Goal: Task Accomplishment & Management: Complete application form

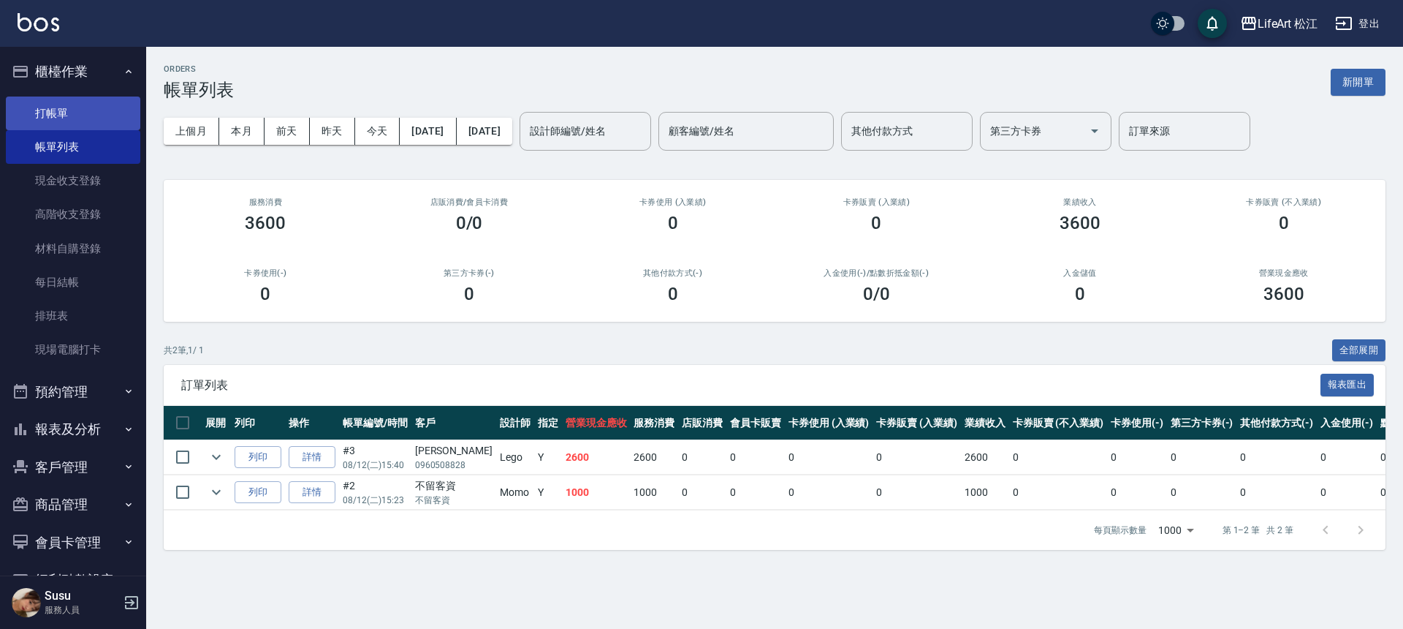
click at [48, 113] on link "打帳單" at bounding box center [73, 113] width 134 height 34
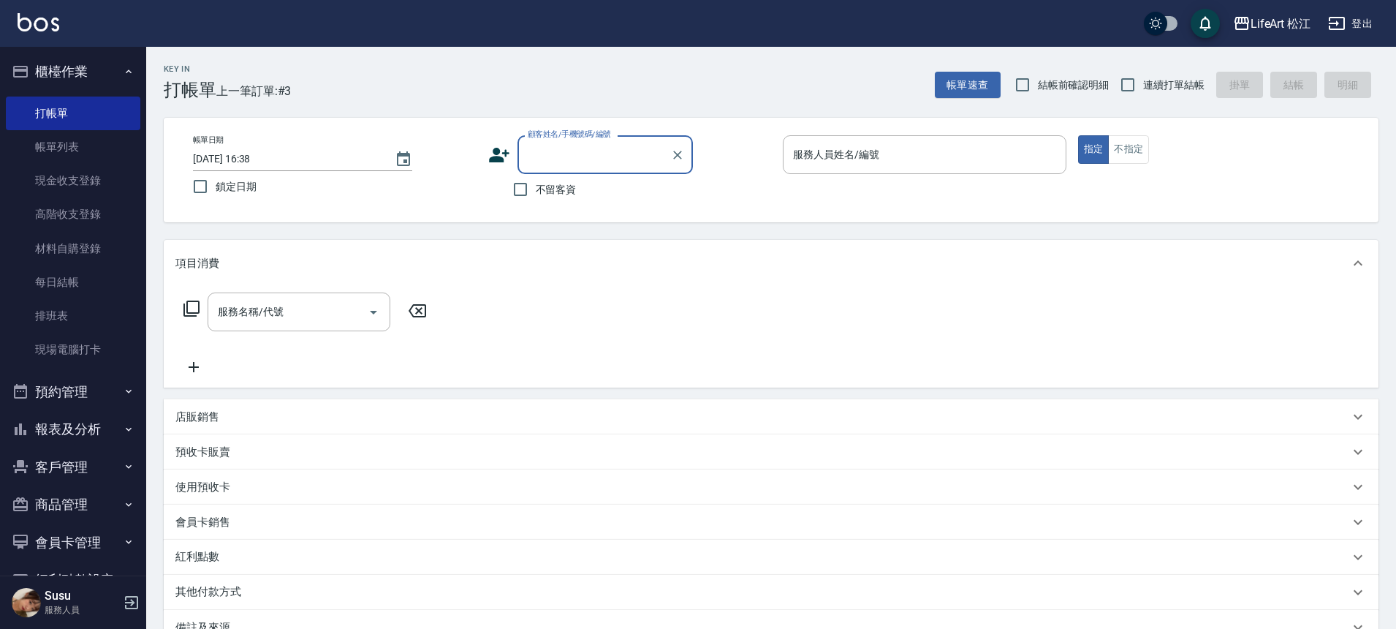
click at [496, 154] on icon at bounding box center [499, 155] width 22 height 22
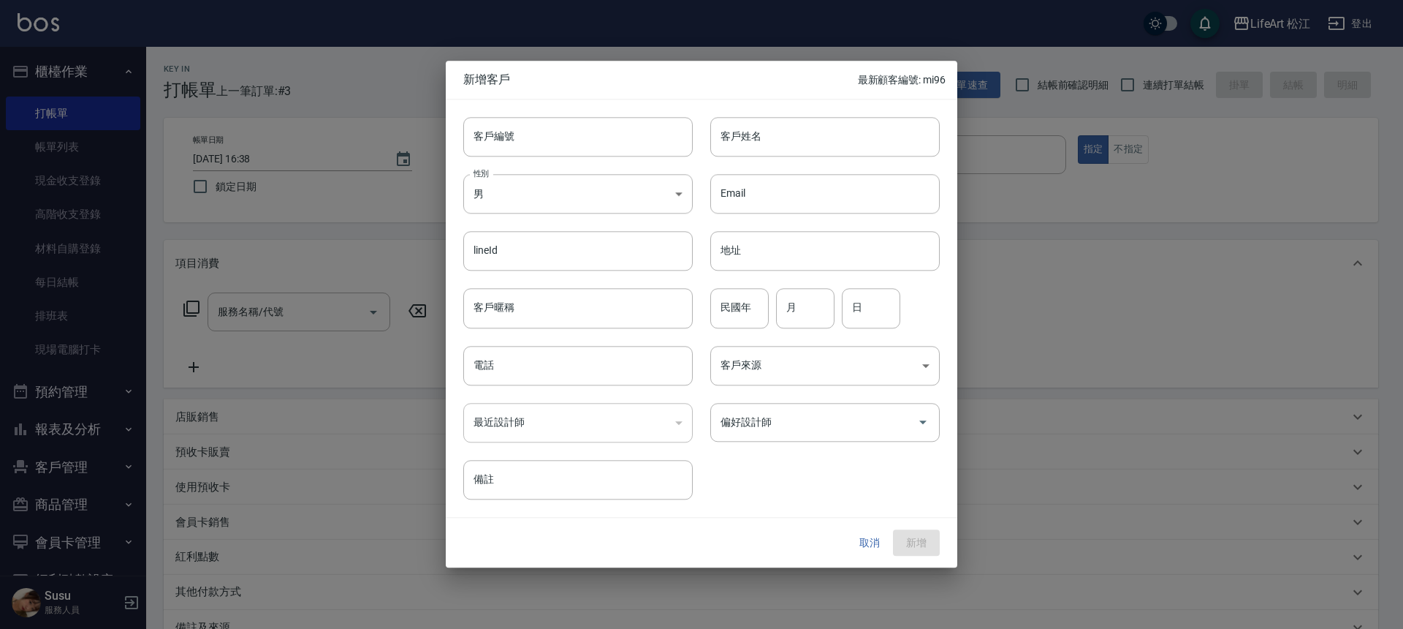
drag, startPoint x: 259, startPoint y: 152, endPoint x: 280, endPoint y: 146, distance: 21.3
click at [261, 151] on div at bounding box center [701, 314] width 1403 height 629
click at [870, 545] on button "取消" at bounding box center [869, 542] width 47 height 27
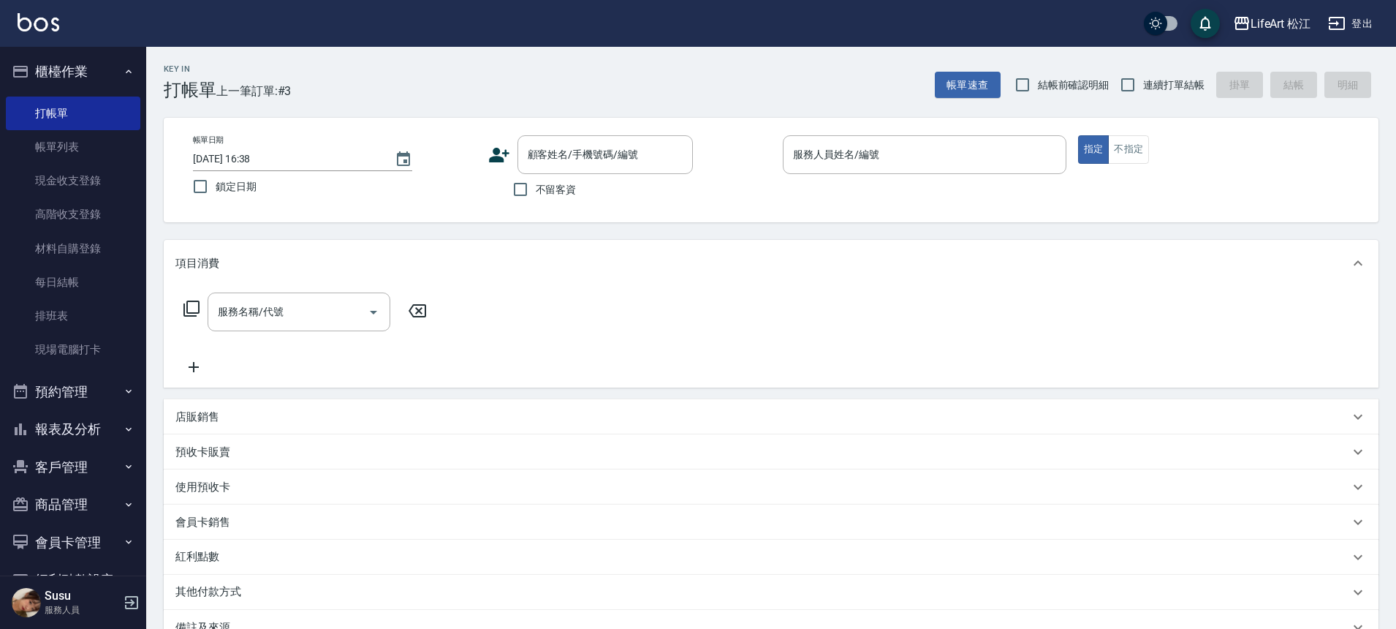
click at [541, 187] on span "不留客資" at bounding box center [556, 189] width 41 height 15
click at [536, 187] on input "不留客資" at bounding box center [520, 189] width 31 height 31
checkbox input "true"
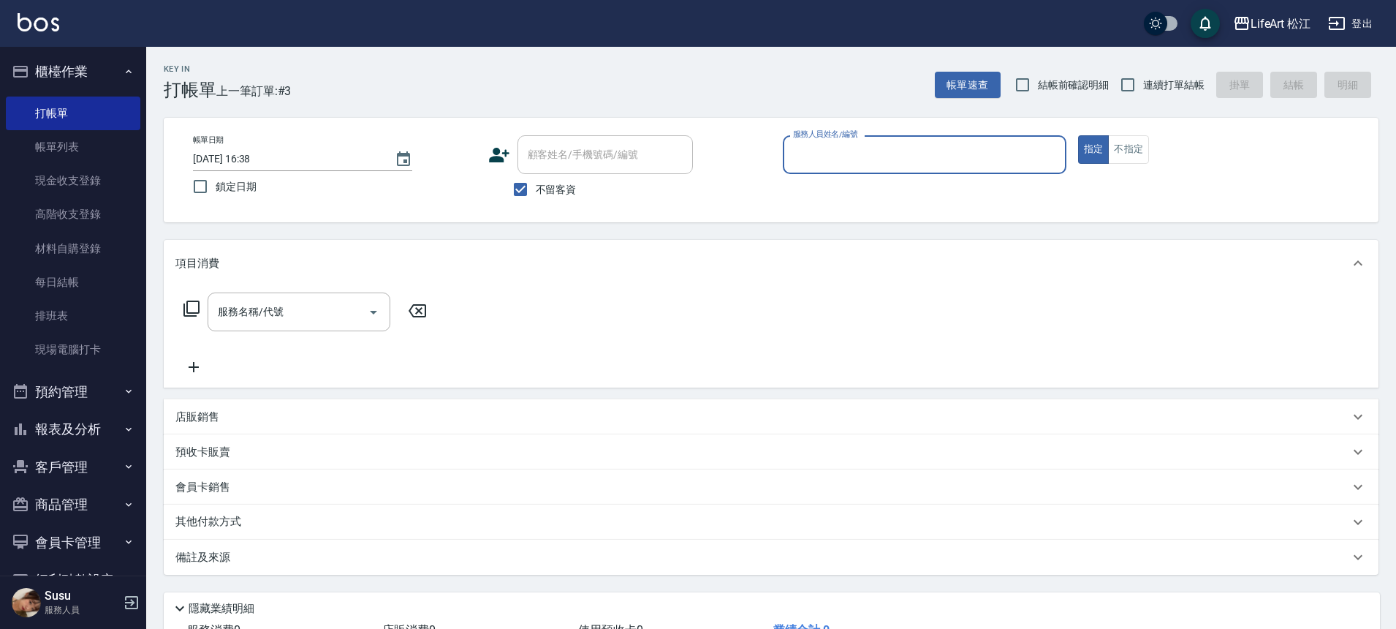
click at [814, 150] on input "服務人員姓名/編號" at bounding box center [924, 155] width 270 height 26
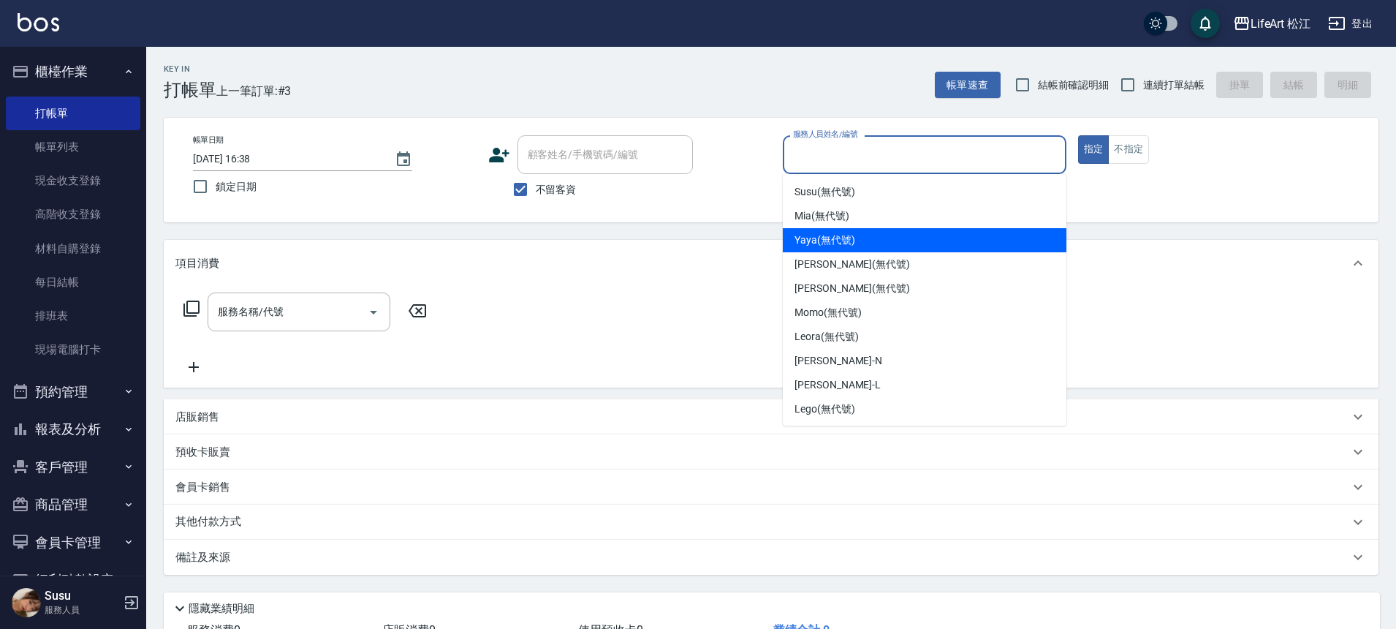
click at [838, 239] on span "Yaya (無代號)" at bounding box center [825, 239] width 61 height 15
type input "Yaya(無代號)"
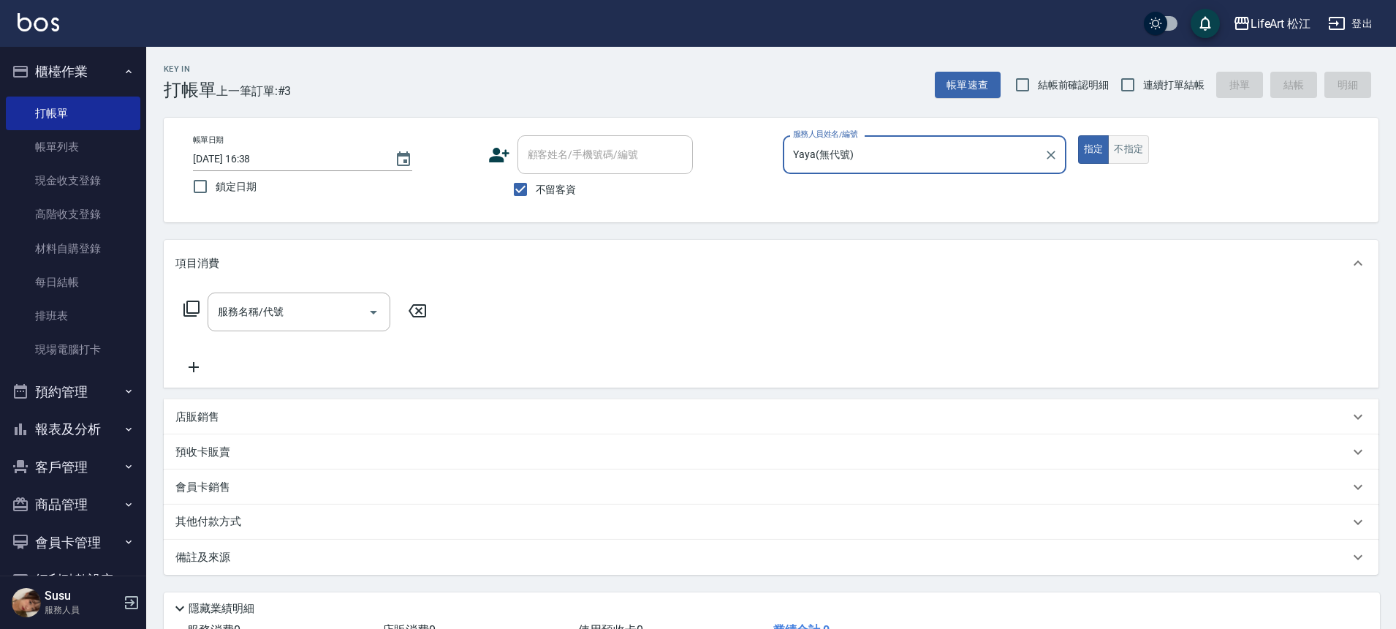
click at [1134, 145] on button "不指定" at bounding box center [1128, 149] width 41 height 29
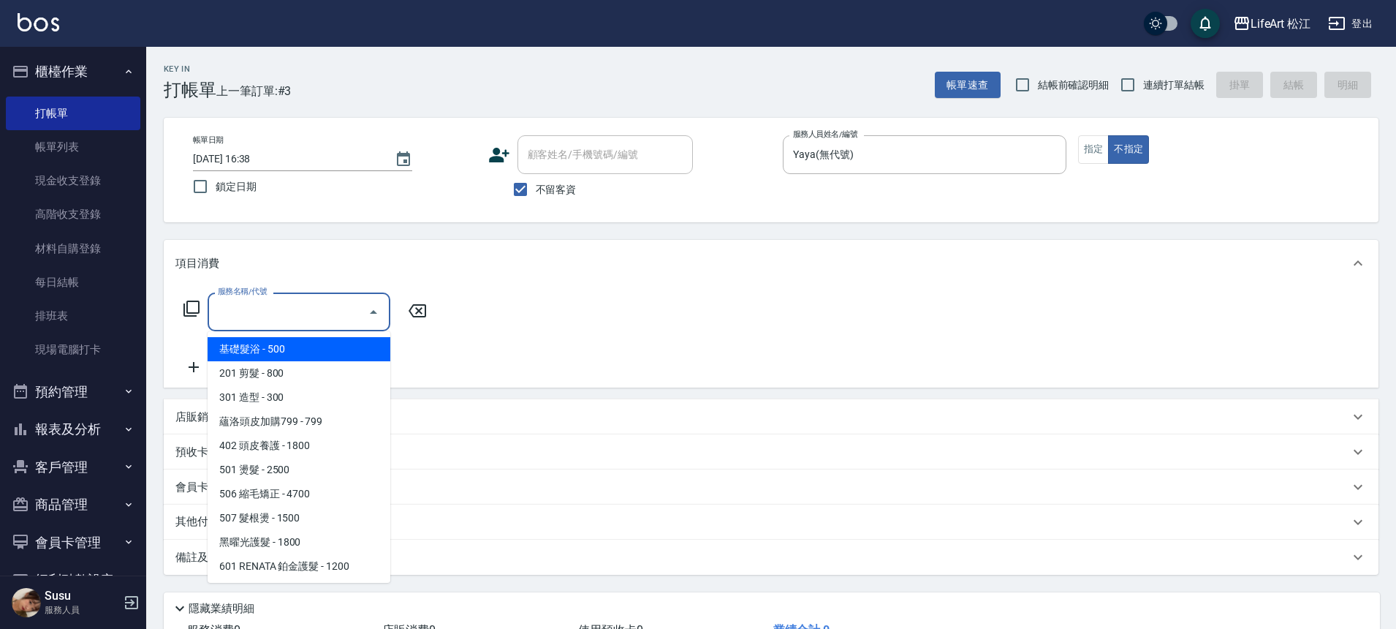
click at [340, 317] on input "服務名稱/代號" at bounding box center [288, 312] width 148 height 26
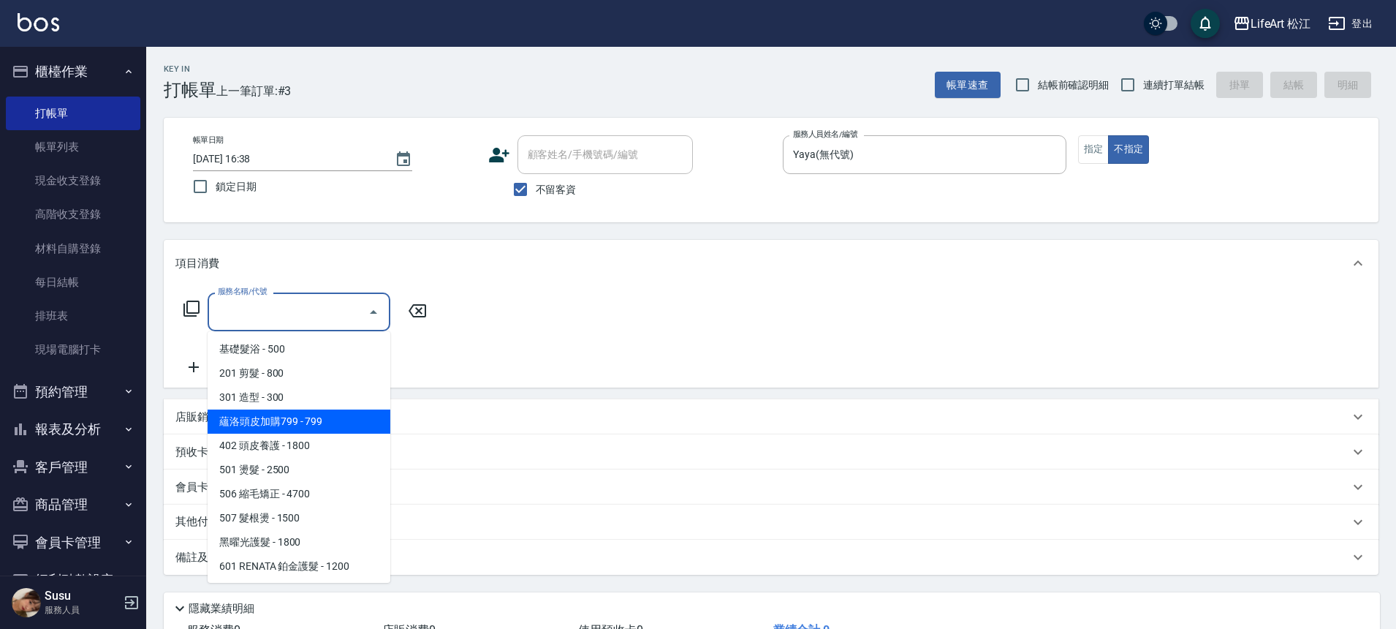
click at [330, 421] on span "蘊洛頭皮加購799 - 799" at bounding box center [299, 421] width 183 height 24
type input "蘊洛頭皮加購799(401)"
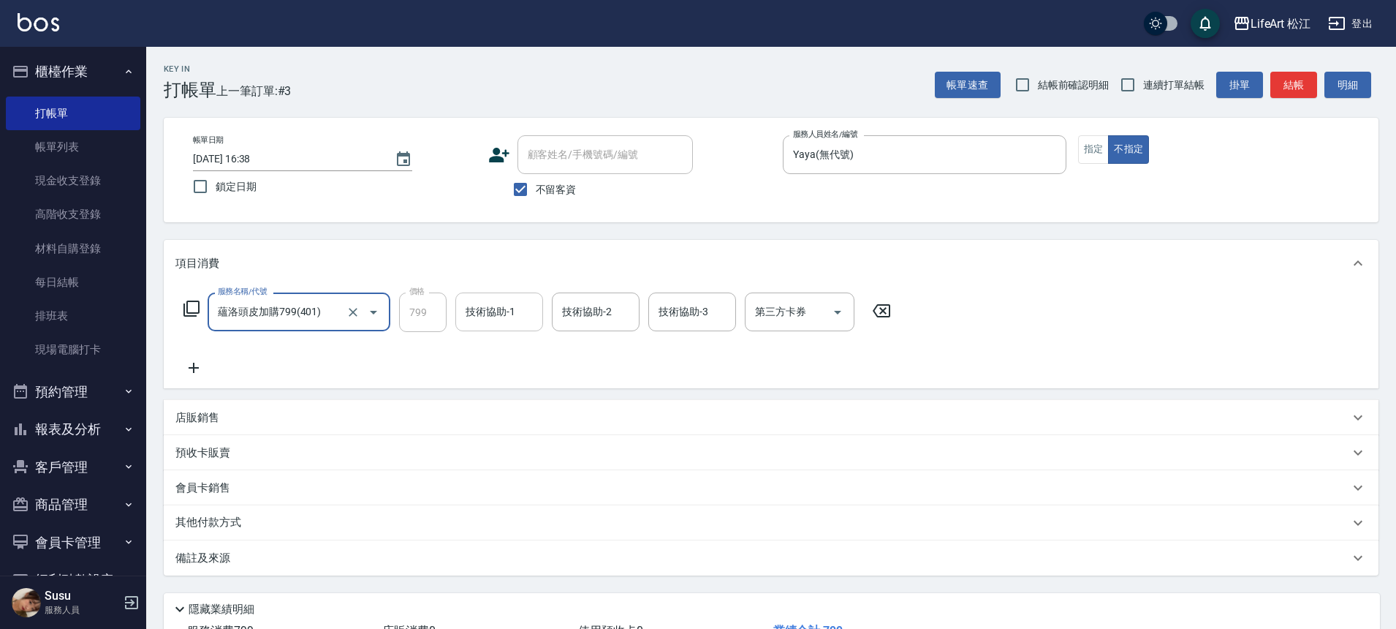
click at [503, 315] on input "技術協助-1" at bounding box center [499, 312] width 75 height 26
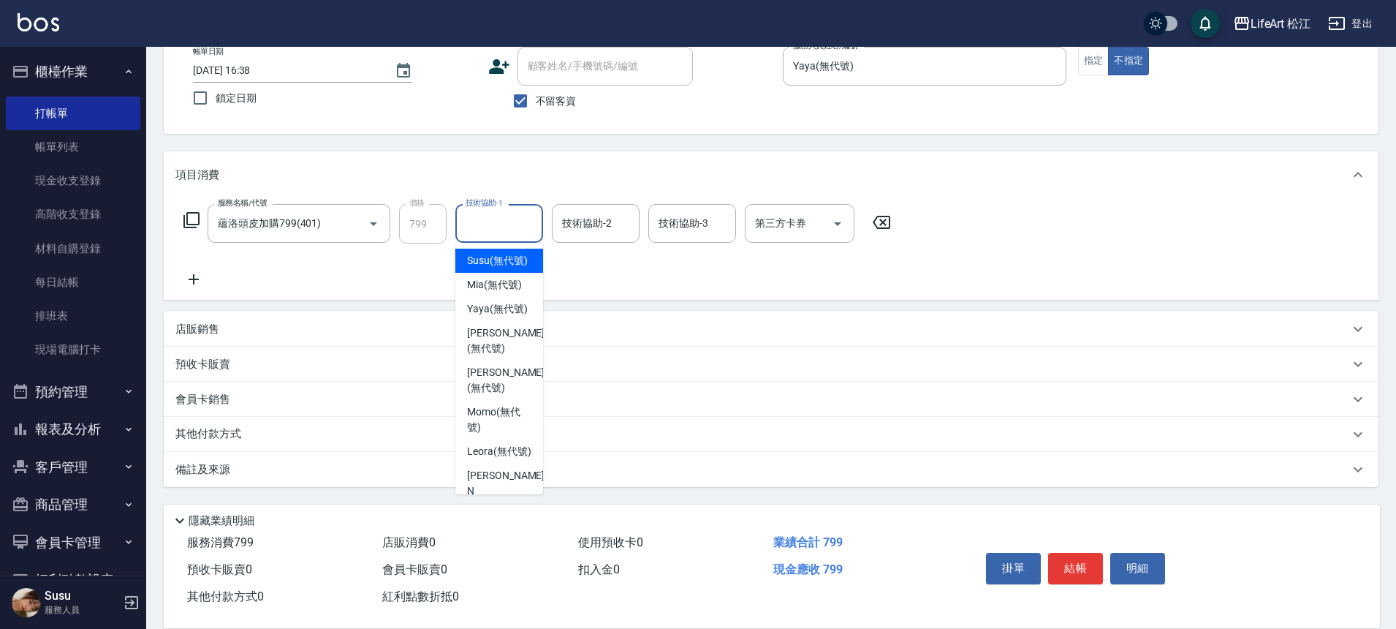
click at [521, 268] on span "Susu (無代號)" at bounding box center [497, 260] width 61 height 15
type input "Susu(無代號)"
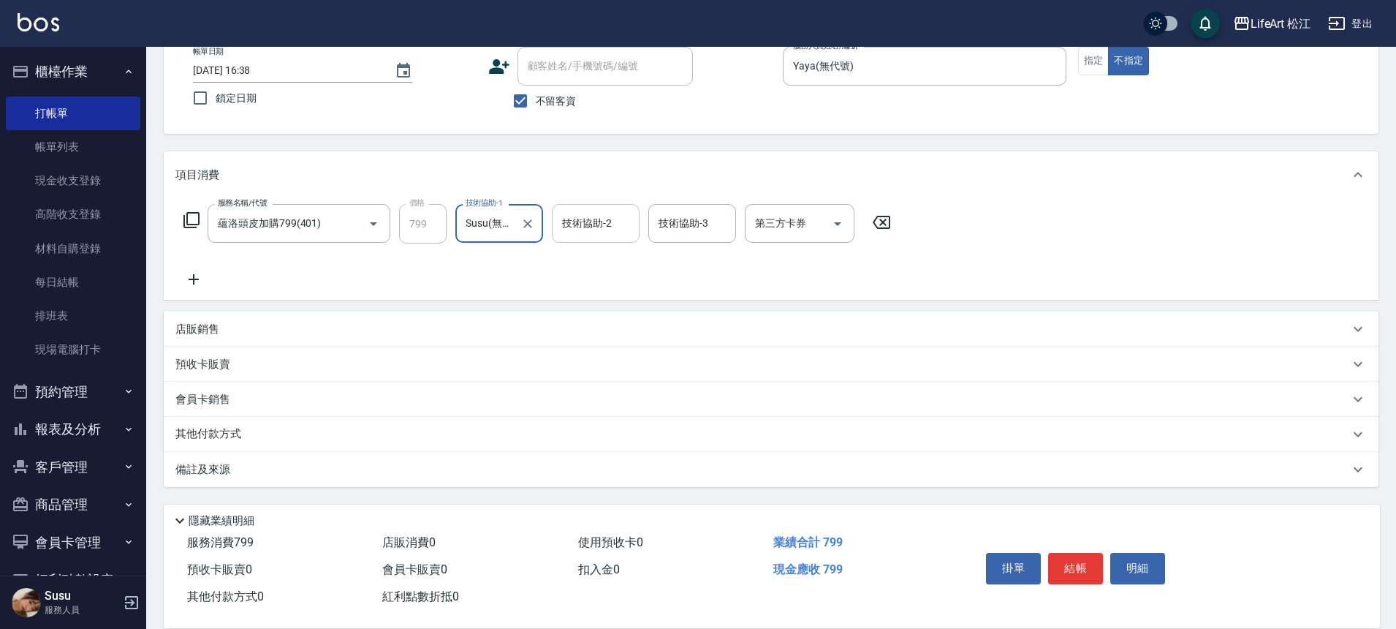
click at [572, 222] on div "技術協助-2 技術協助-2" at bounding box center [596, 223] width 88 height 39
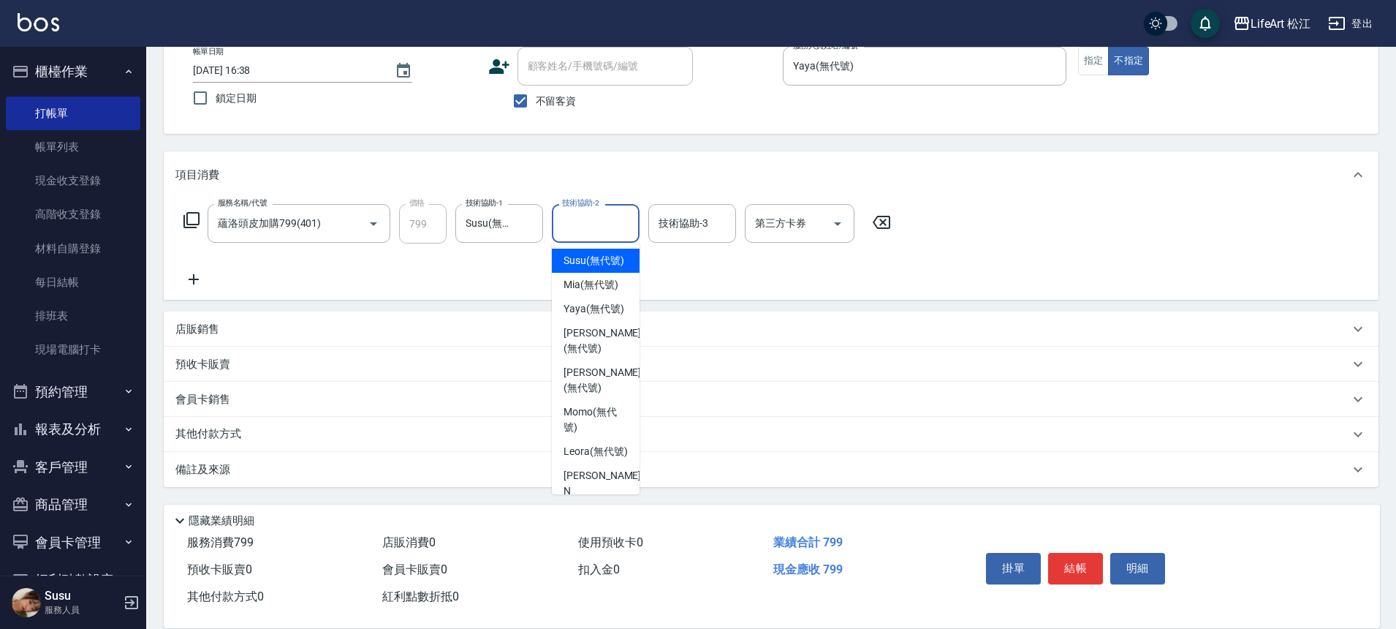
click at [589, 265] on span "Susu (無代號)" at bounding box center [594, 260] width 61 height 15
type input "Susu(無代號)"
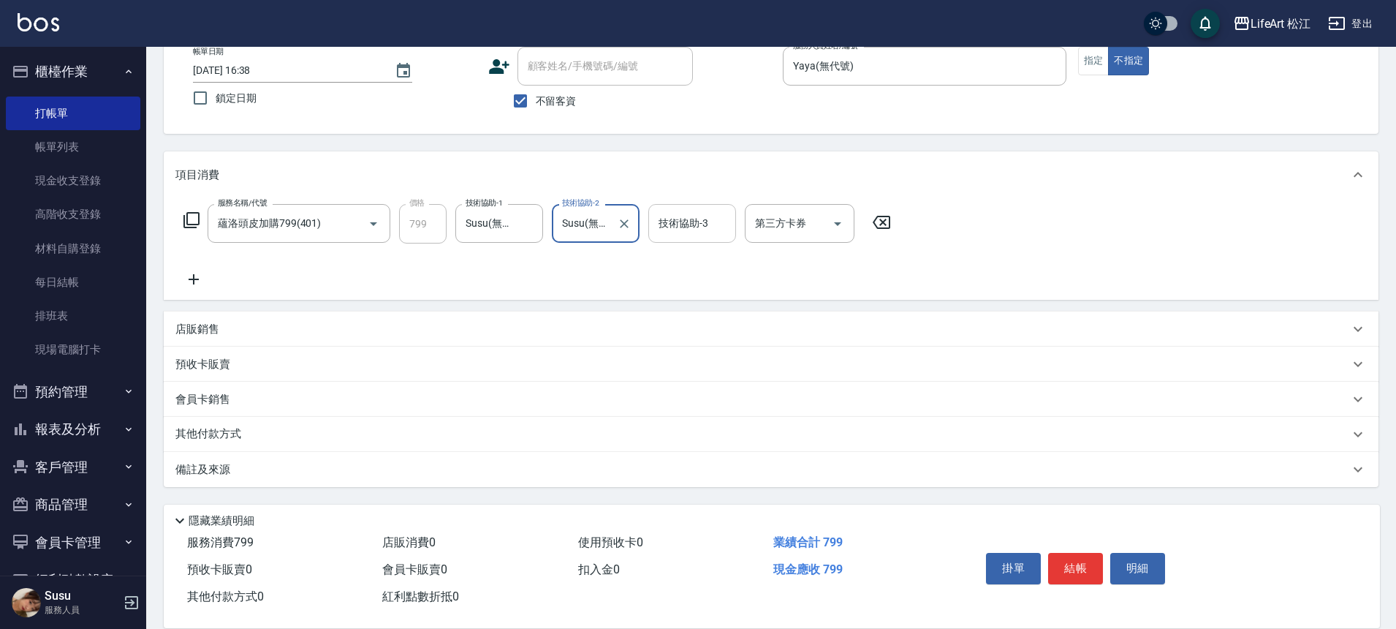
click at [666, 222] on div "技術協助-3 技術協助-3" at bounding box center [692, 223] width 88 height 39
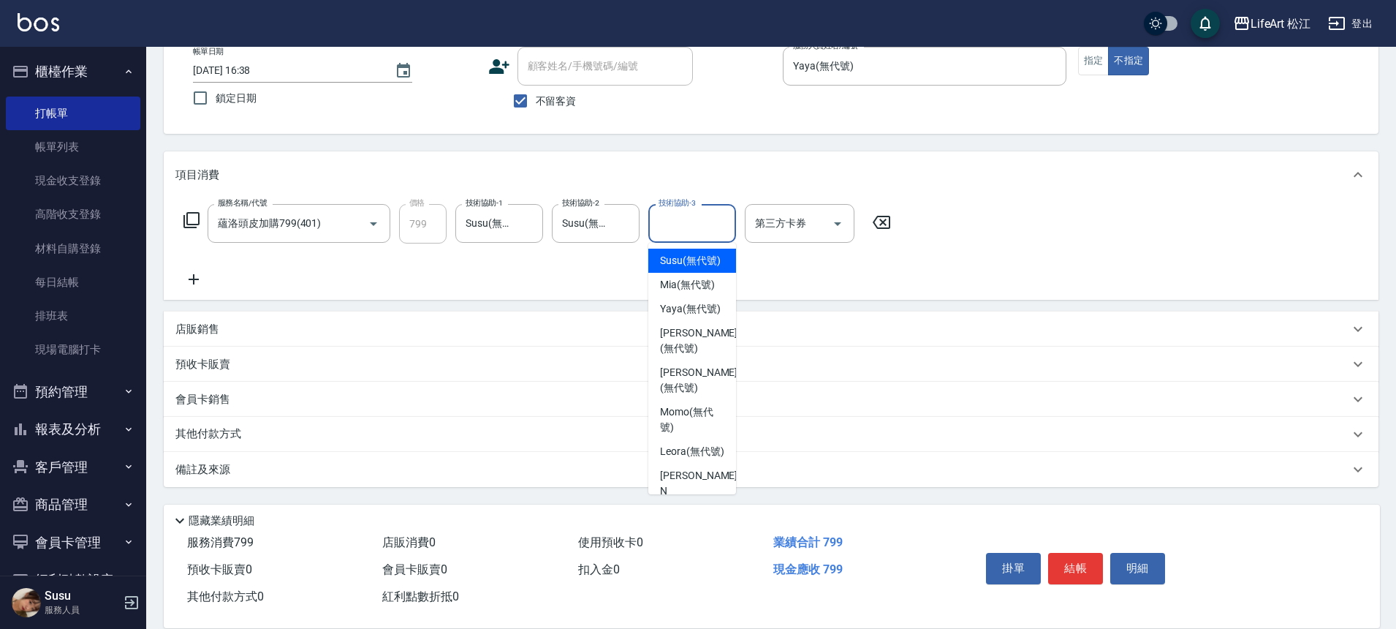
click at [689, 263] on span "Susu (無代號)" at bounding box center [690, 260] width 61 height 15
type input "Susu(無代號)"
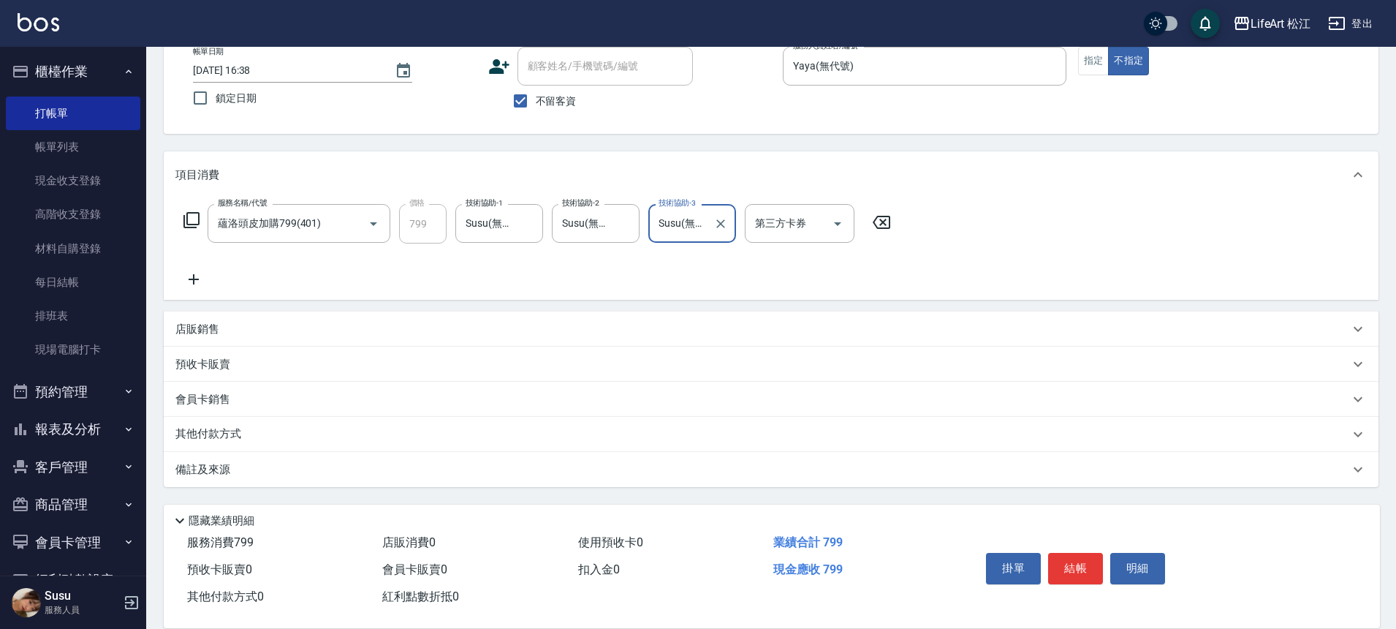
click at [194, 279] on icon at bounding box center [194, 279] width 10 height 10
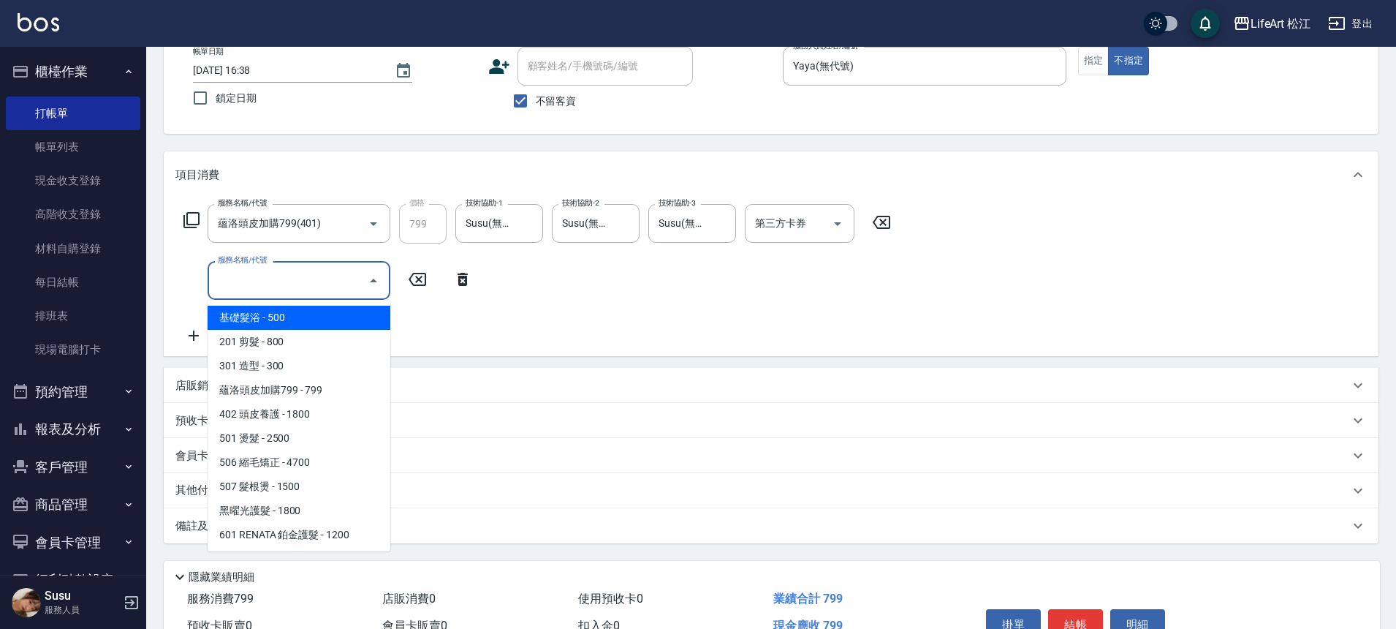
click at [251, 286] on input "服務名稱/代號" at bounding box center [288, 281] width 148 height 26
click at [284, 322] on span "基礎髮浴 - 500" at bounding box center [299, 318] width 183 height 24
type input "基礎髮浴 (101)"
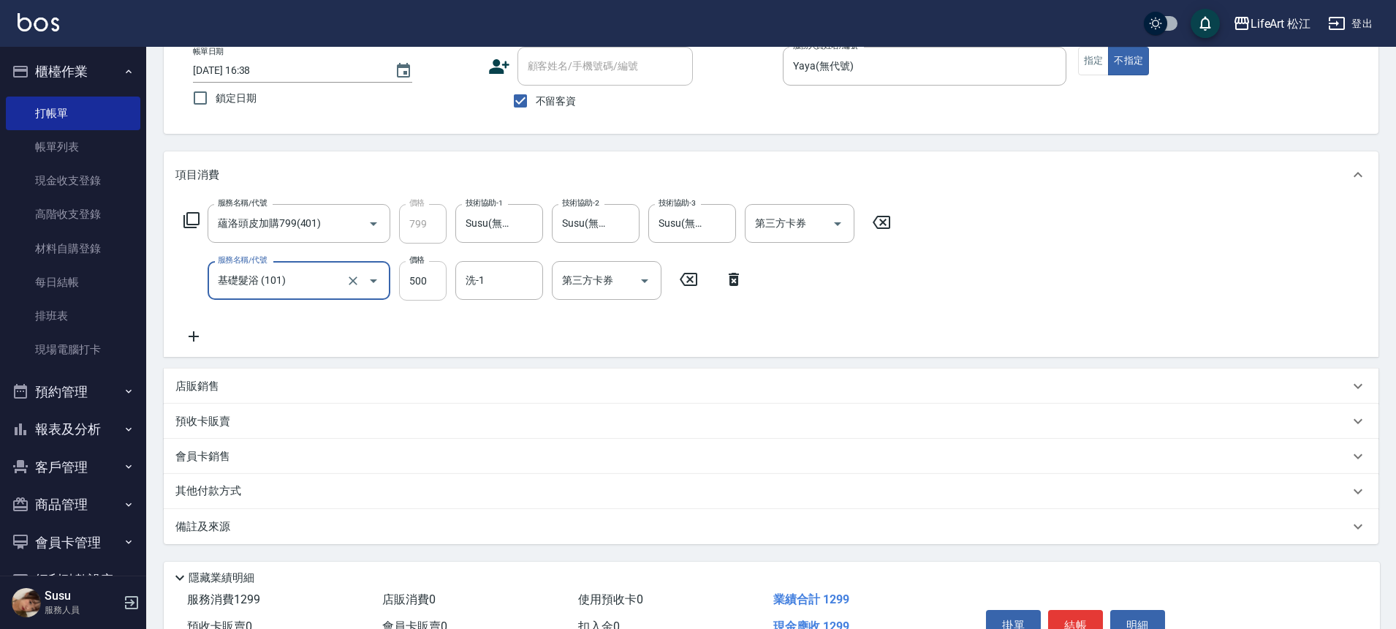
click at [439, 287] on input "500" at bounding box center [423, 280] width 48 height 39
type input "350"
click at [605, 330] on div "服務名稱/代號 蘊洛頭皮加購799(401) 服務名稱/代號 價格 799 價格 技術協助-1 Susu(無代號) 技術協助-1 技術協助-2 Susu(無代…" at bounding box center [537, 274] width 724 height 141
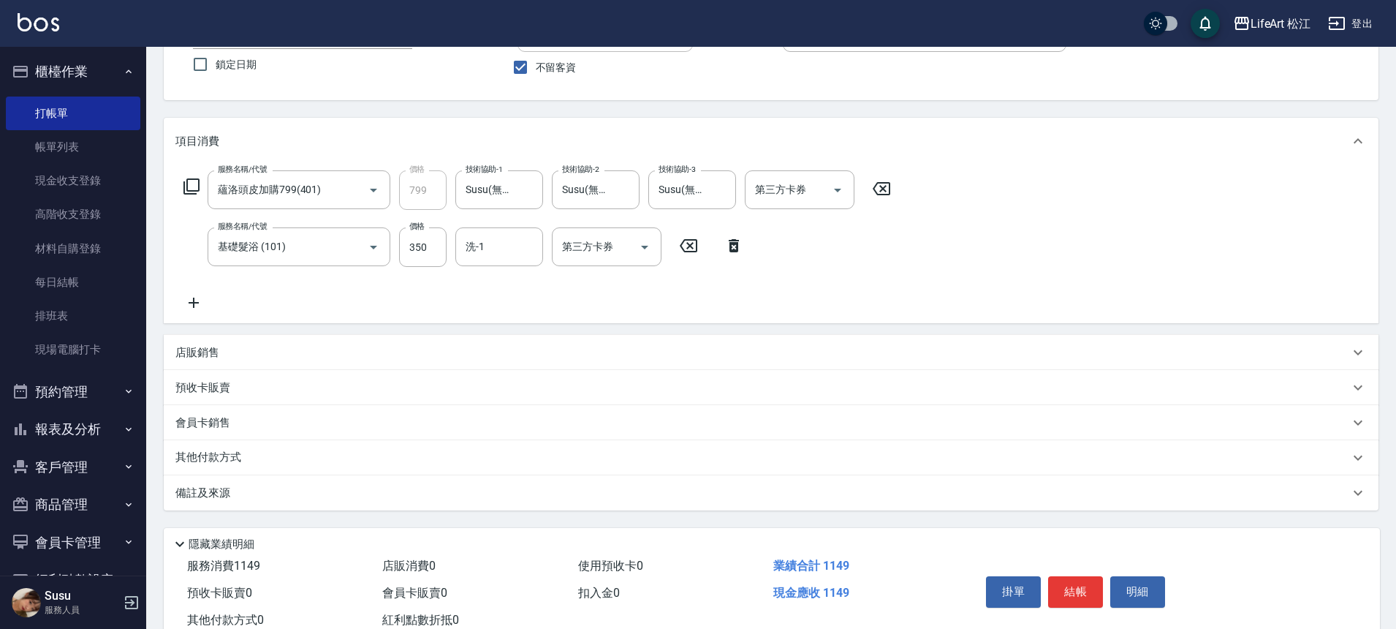
scroll to position [169, 0]
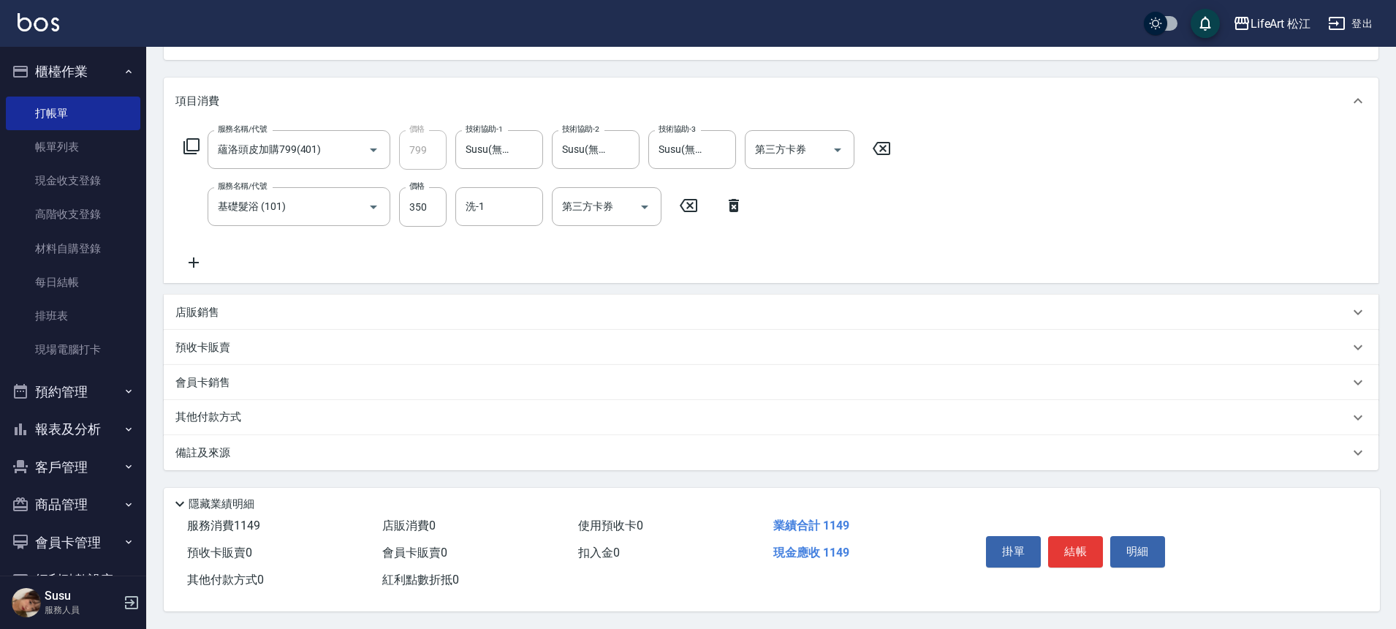
click at [259, 455] on div "備註及來源" at bounding box center [771, 452] width 1215 height 35
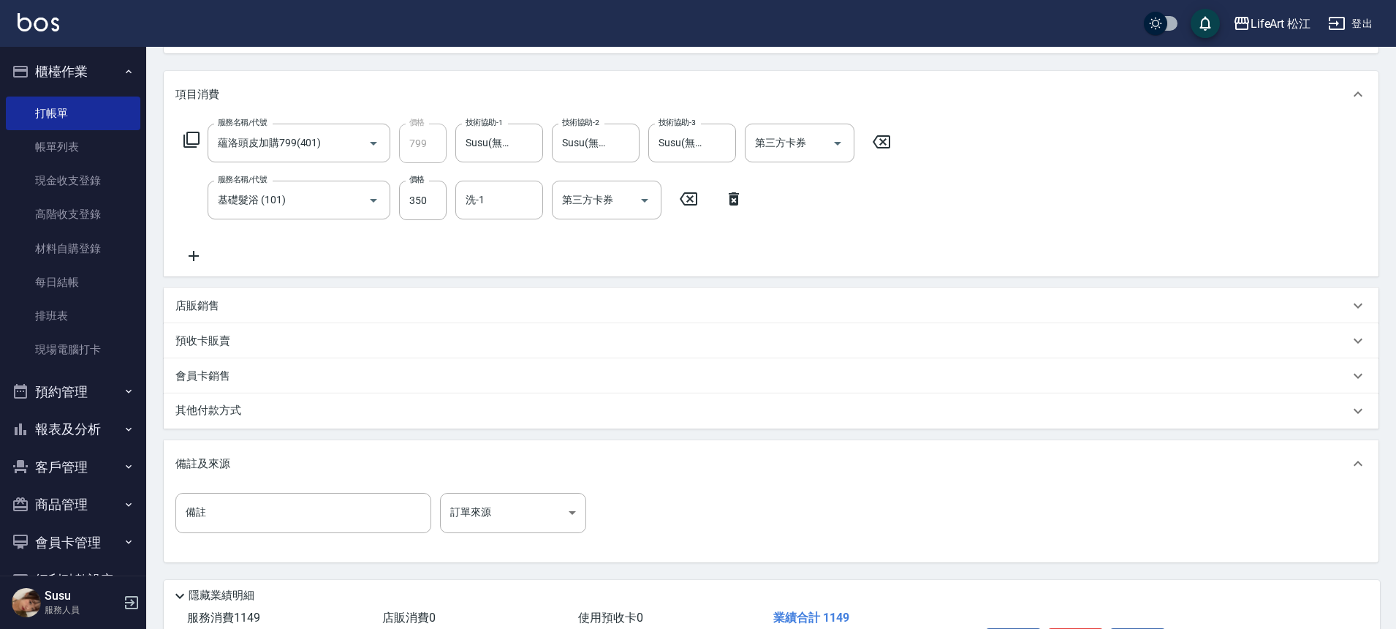
click at [433, 455] on div "備註及來源" at bounding box center [771, 463] width 1215 height 47
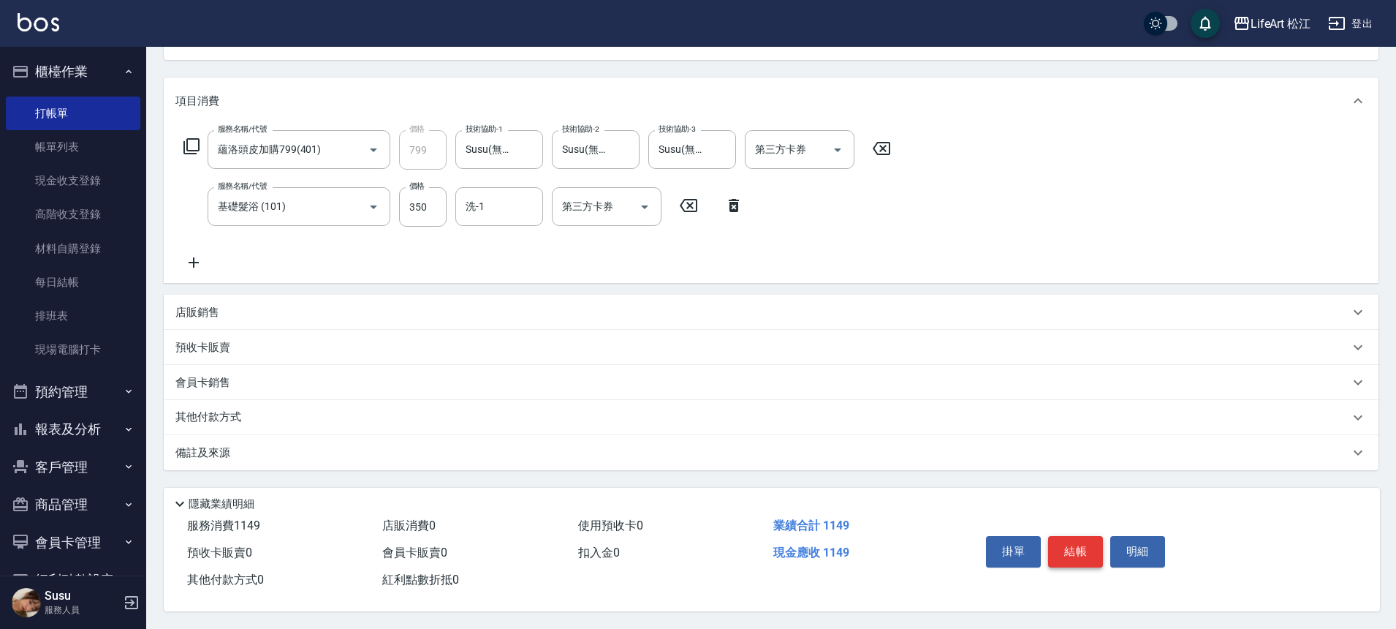
click at [1082, 554] on button "結帳" at bounding box center [1075, 551] width 55 height 31
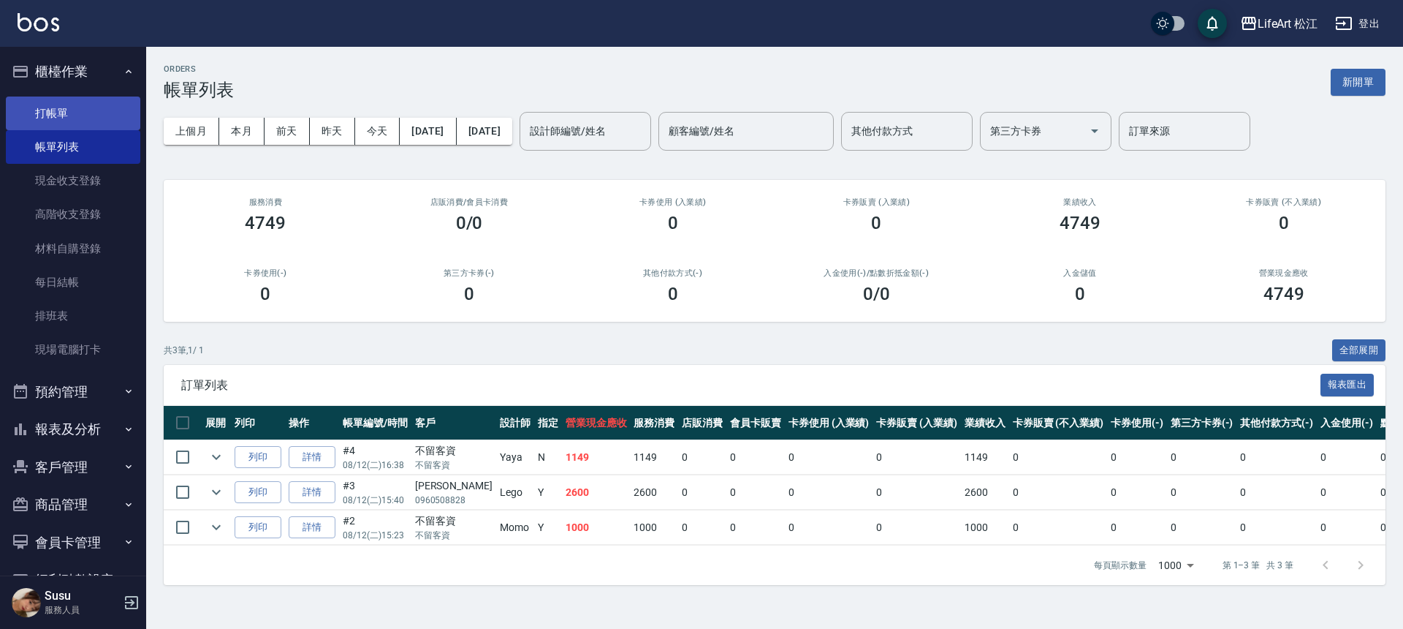
click at [67, 110] on link "打帳單" at bounding box center [73, 113] width 134 height 34
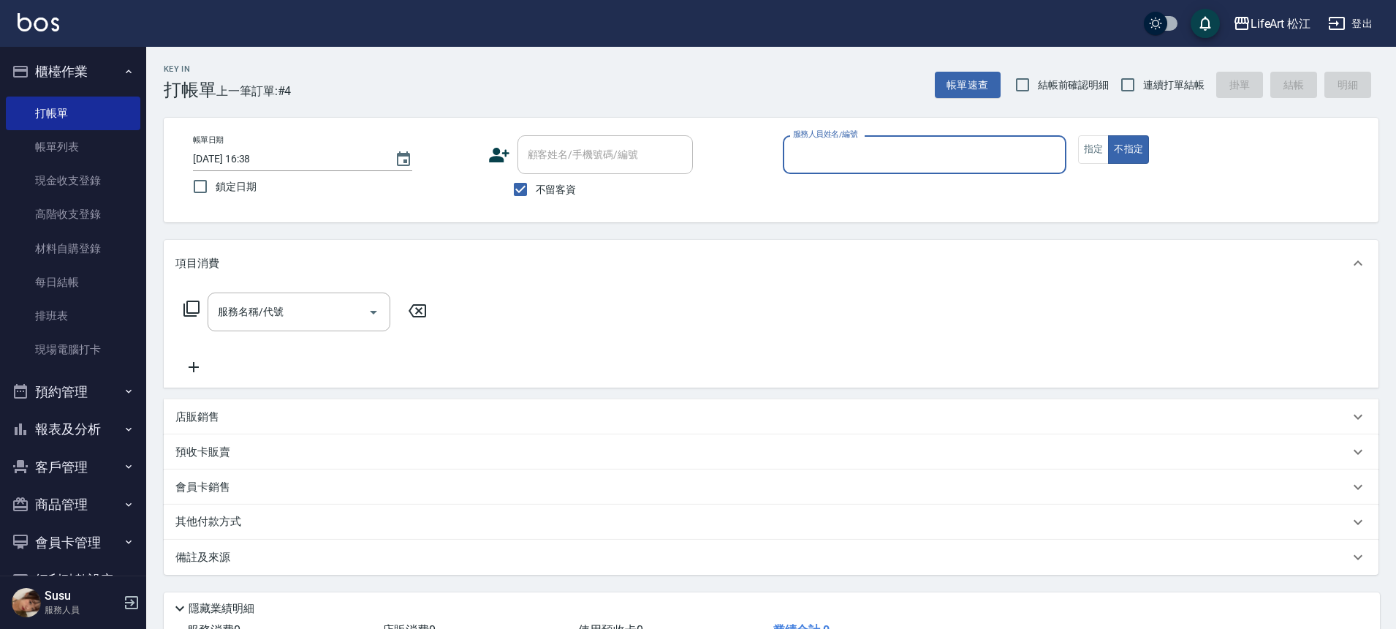
click at [820, 162] on input "服務人員姓名/編號" at bounding box center [924, 155] width 270 height 26
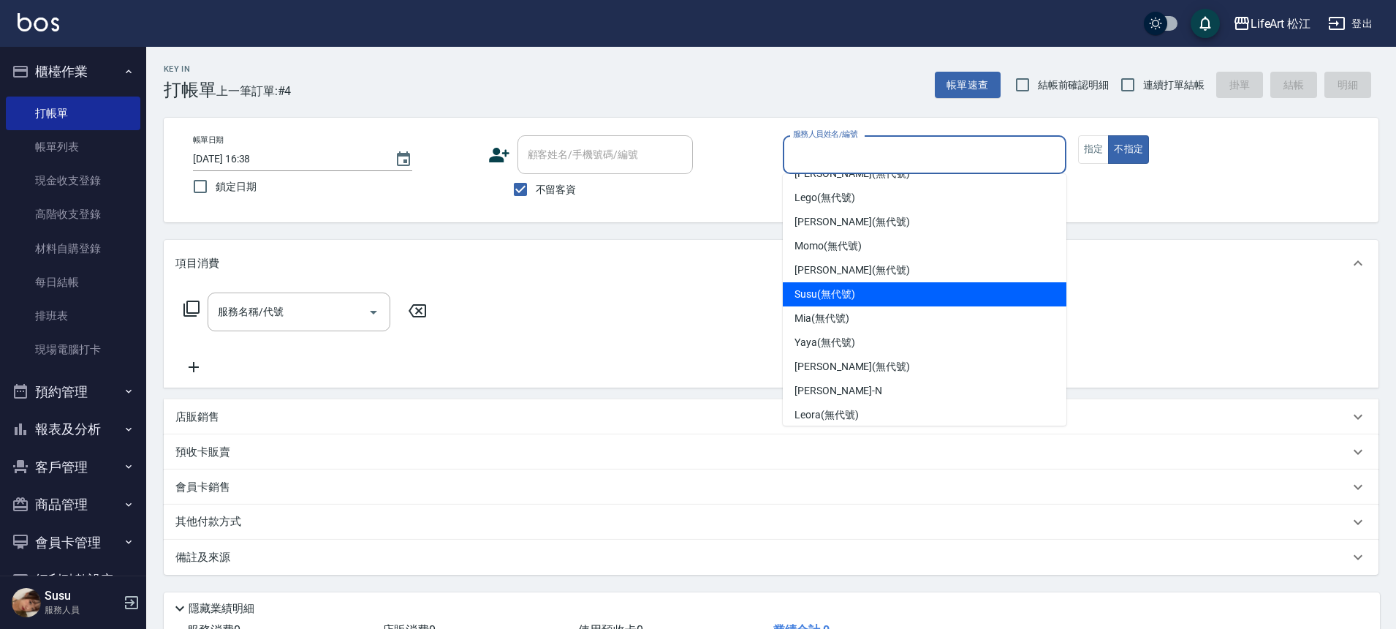
scroll to position [95, 0]
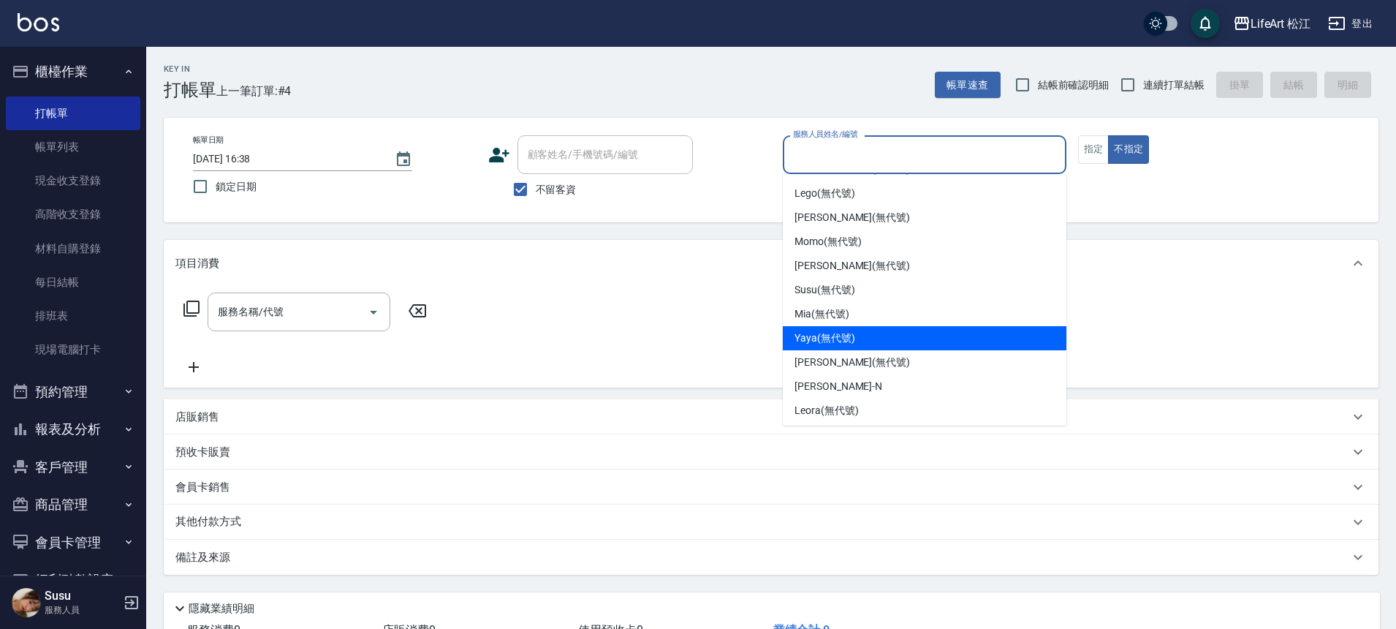
click at [849, 334] on span "Yaya (無代號)" at bounding box center [825, 337] width 61 height 15
type input "Yaya(無代號)"
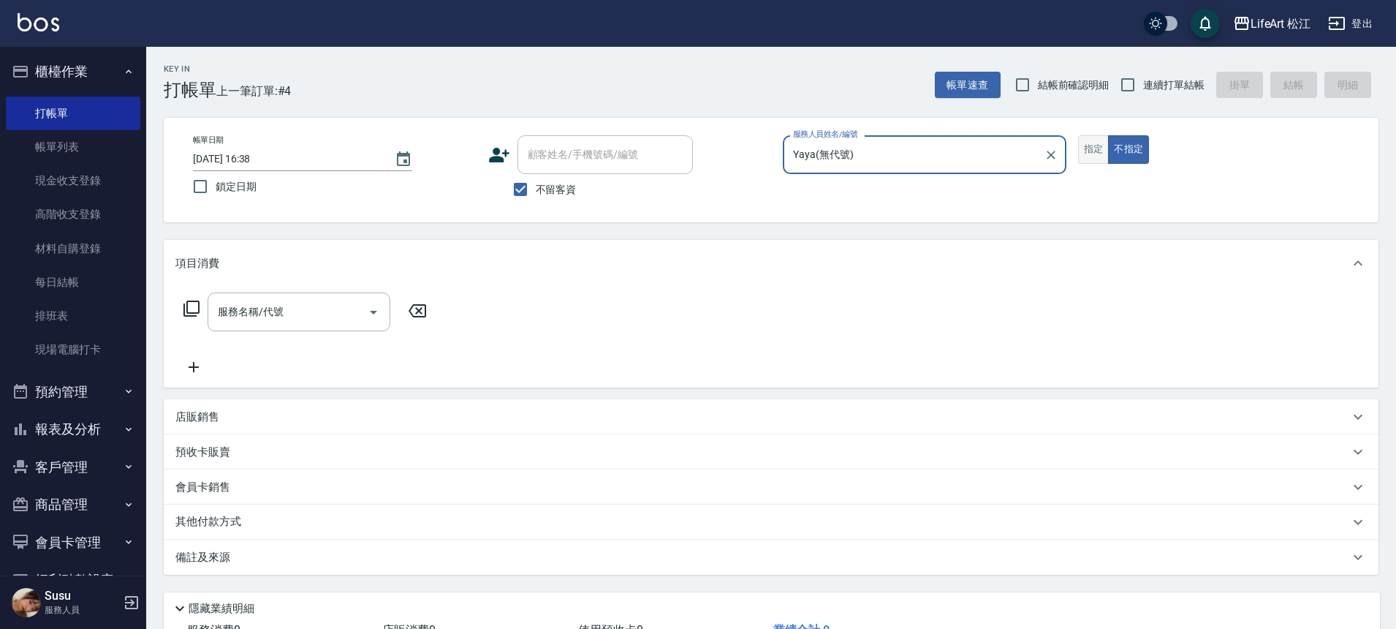
click at [1099, 149] on button "指定" at bounding box center [1093, 149] width 31 height 29
click at [299, 305] on input "服務名稱/代號" at bounding box center [288, 312] width 148 height 26
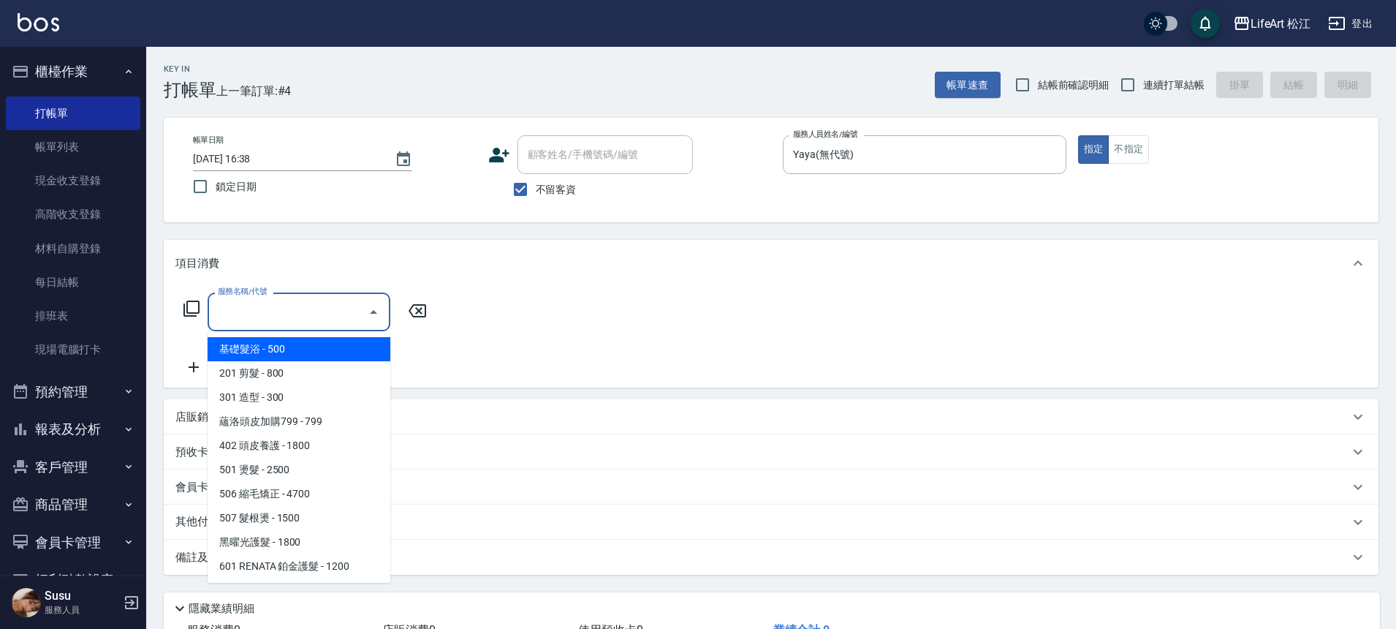
click at [289, 347] on span "基礎髮浴 - 500" at bounding box center [299, 349] width 183 height 24
type input "基礎髮浴 (101)"
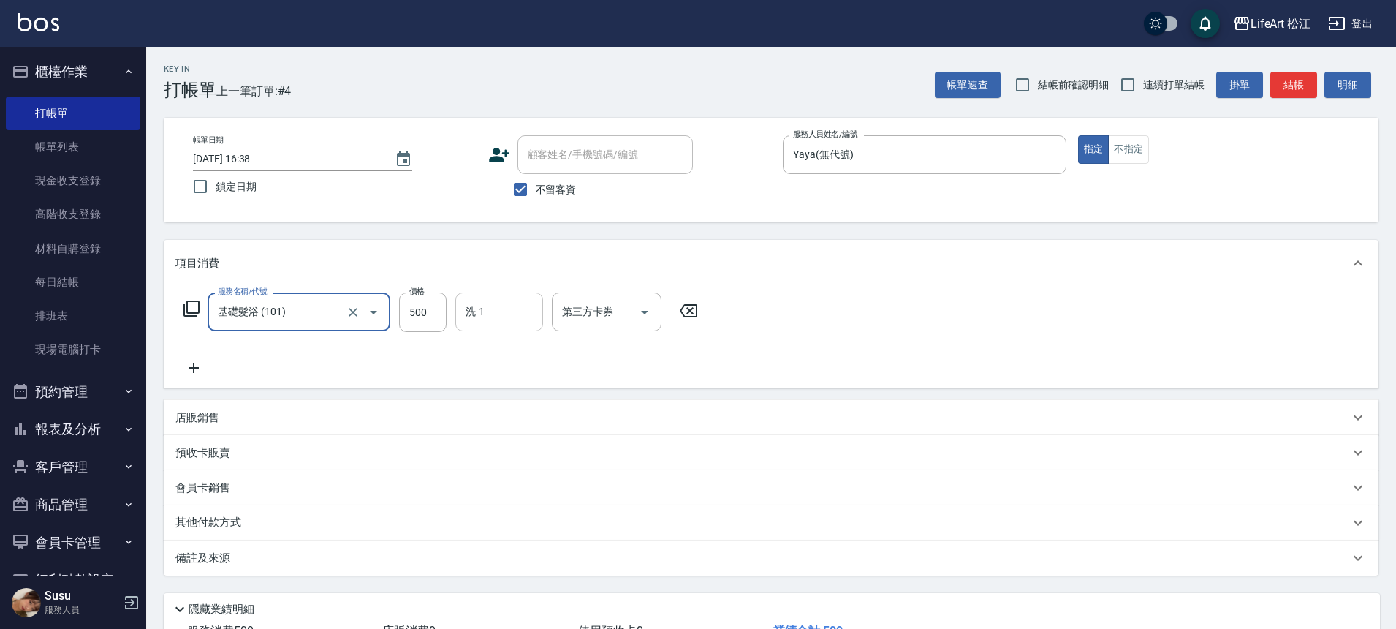
click at [505, 319] on input "洗-1" at bounding box center [499, 312] width 75 height 26
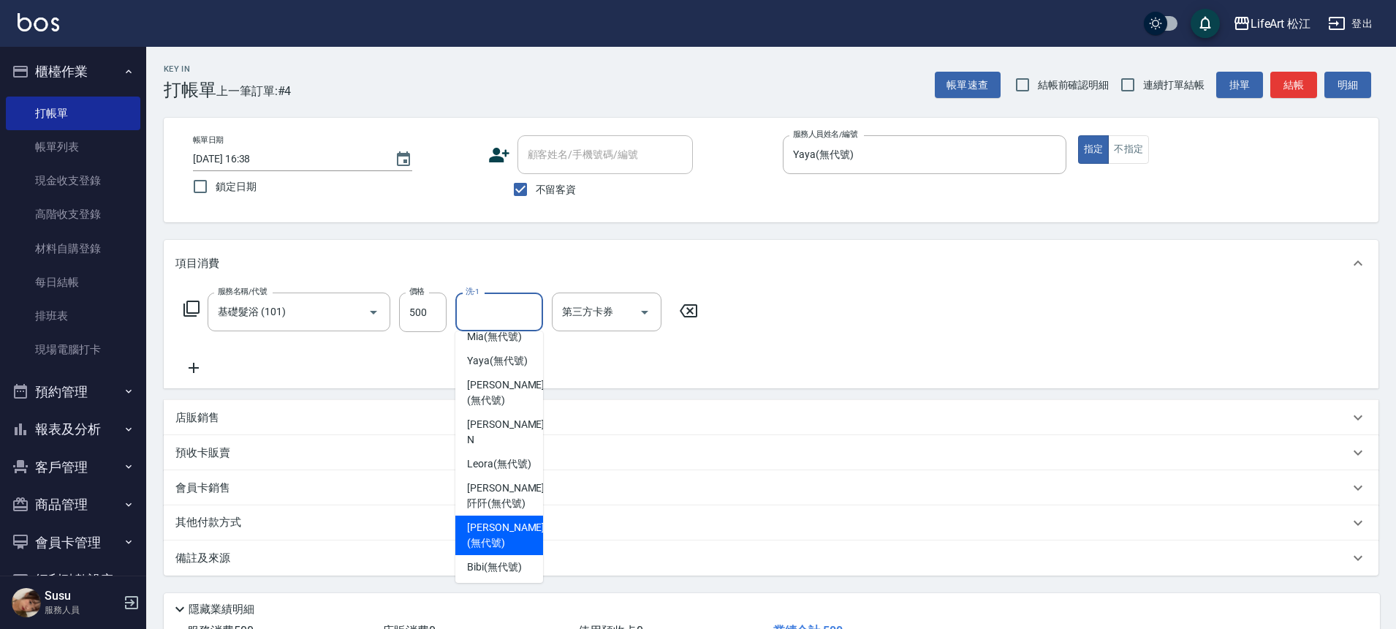
scroll to position [355, 0]
drag, startPoint x: 496, startPoint y: 492, endPoint x: 505, endPoint y: 365, distance: 126.8
click at [505, 365] on ul "[PERSON_NAME] (無代號) Ailleen (無代號) [PERSON_NAME] (無代號) Lego (無代號) [PERSON_NAME] …" at bounding box center [499, 456] width 88 height 251
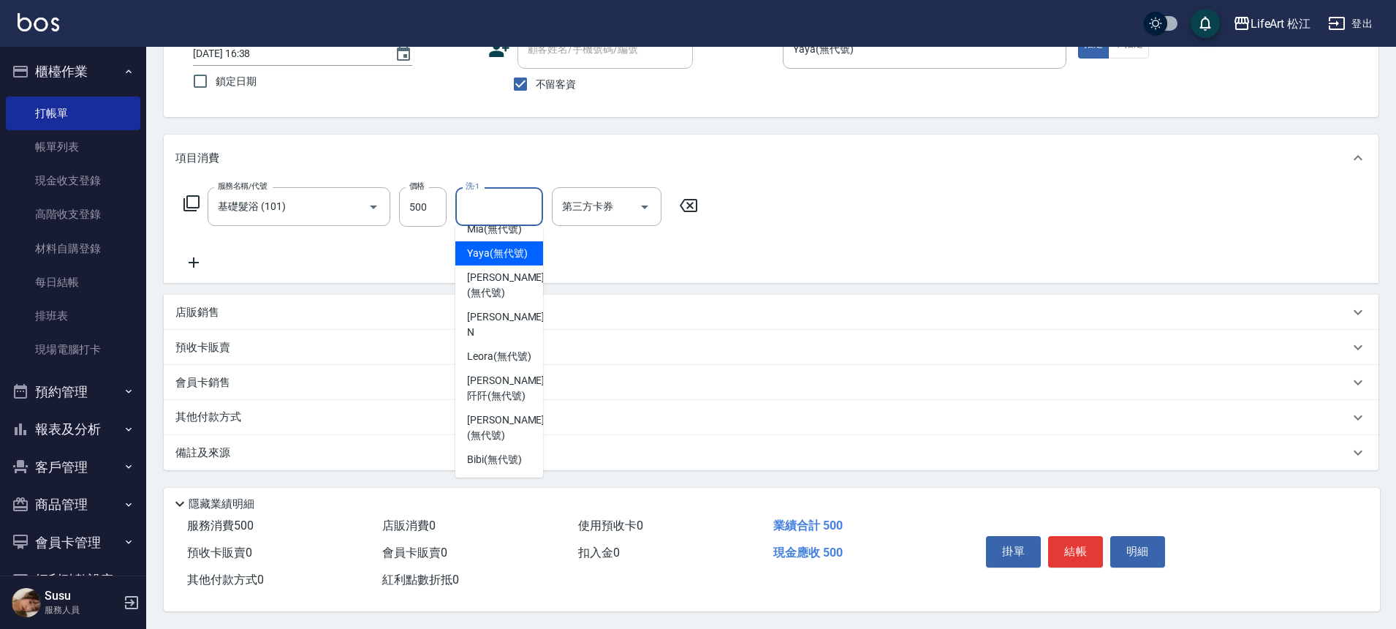
scroll to position [112, 0]
drag, startPoint x: 505, startPoint y: 365, endPoint x: 704, endPoint y: 377, distance: 199.2
click at [704, 377] on body "LifeArt 松江 登出 櫃檯作業 打帳單 帳單列表 現金收支登錄 高階收支登錄 材料自購登錄 每日結帳 排班表 現場電腦打卡 預約管理 預約管理 單日預約…" at bounding box center [698, 262] width 1396 height 734
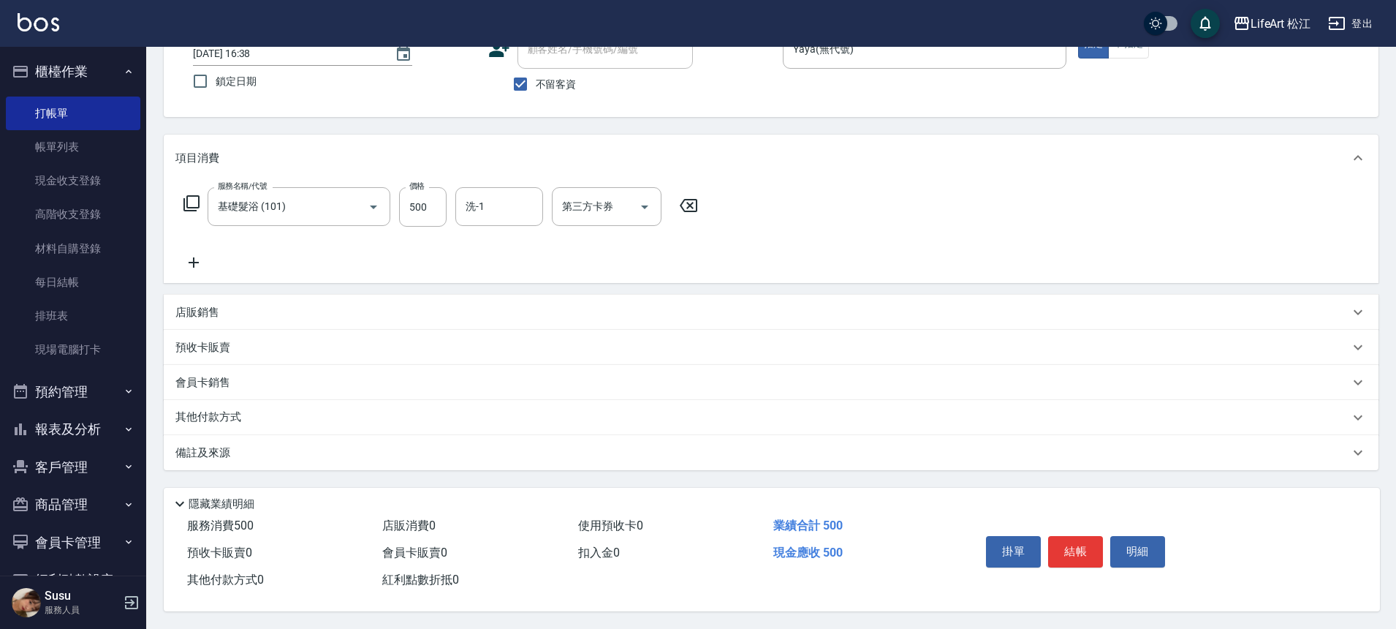
drag, startPoint x: 543, startPoint y: 311, endPoint x: 544, endPoint y: 326, distance: 15.4
click at [544, 326] on div "項目消費 服務名稱/代號 基礎髮浴 (101) 服務名稱/代號 價格 500 價格 洗-1 洗-1 第三方卡券 第三方卡券 店販銷售 服務人員姓名/編號 服務…" at bounding box center [771, 301] width 1215 height 335
click at [518, 216] on div "洗-1" at bounding box center [499, 206] width 88 height 39
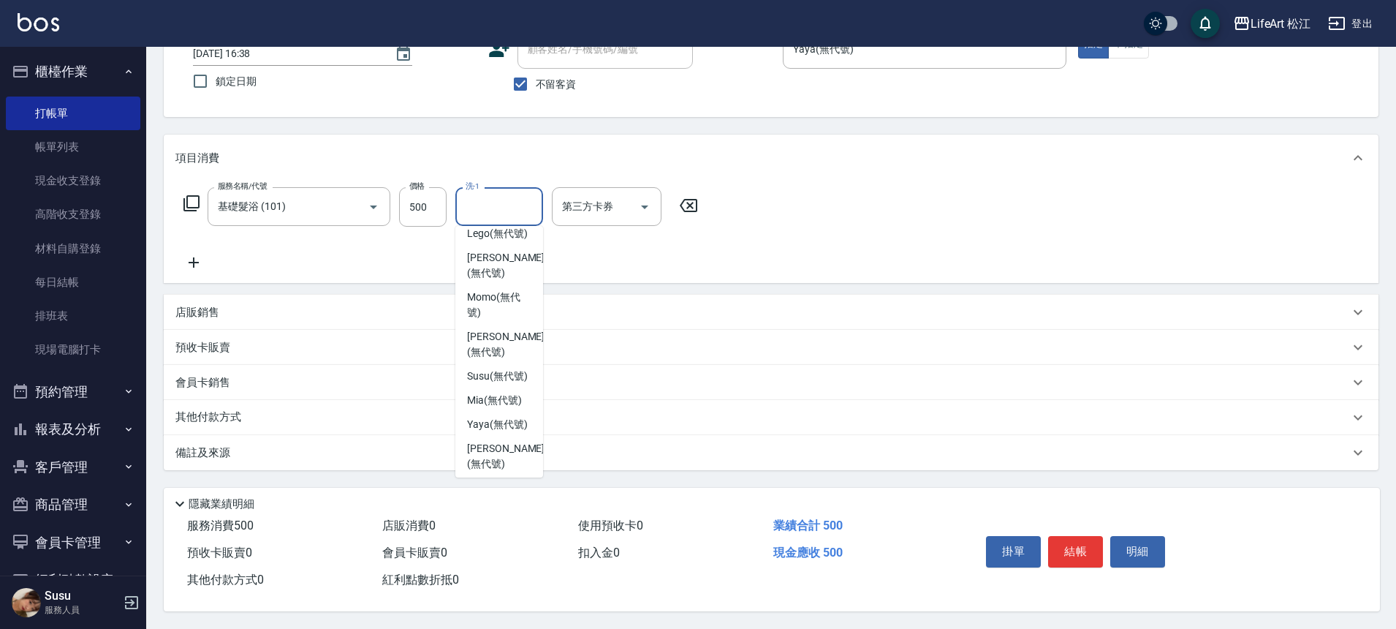
scroll to position [171, 0]
click at [520, 365] on span "Susu (無代號)" at bounding box center [497, 372] width 61 height 15
type input "Susu(無代號)"
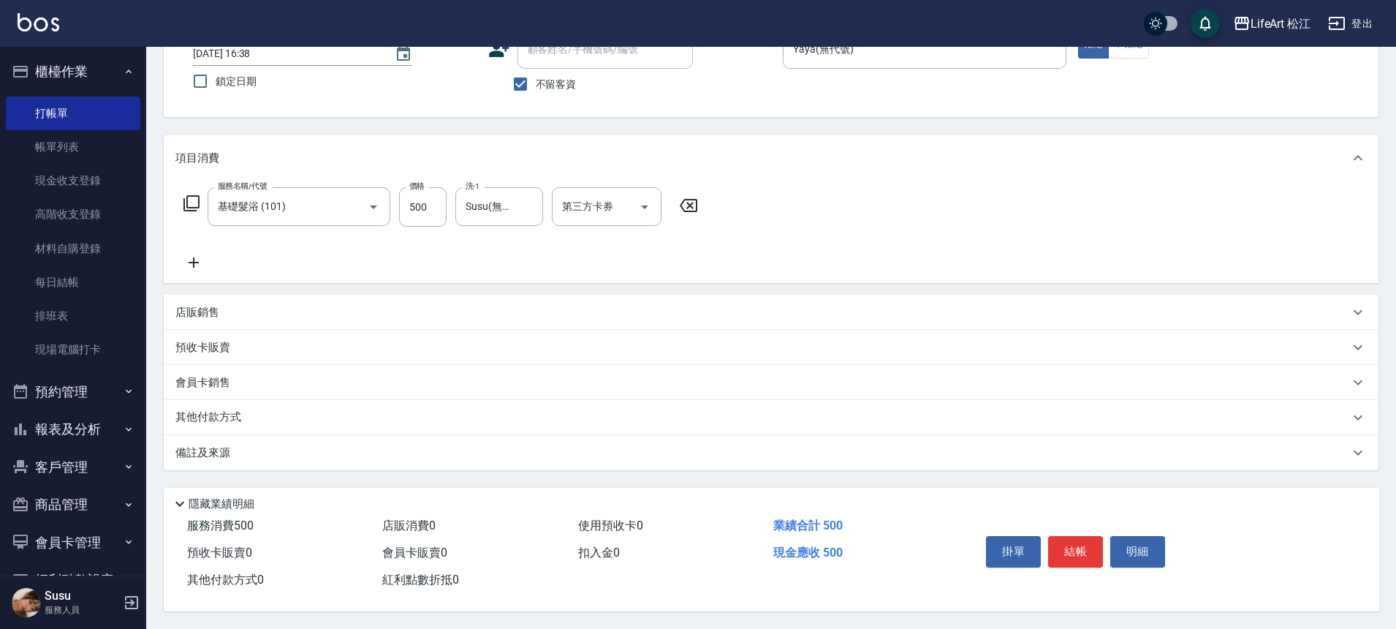
click at [197, 257] on icon at bounding box center [194, 262] width 10 height 10
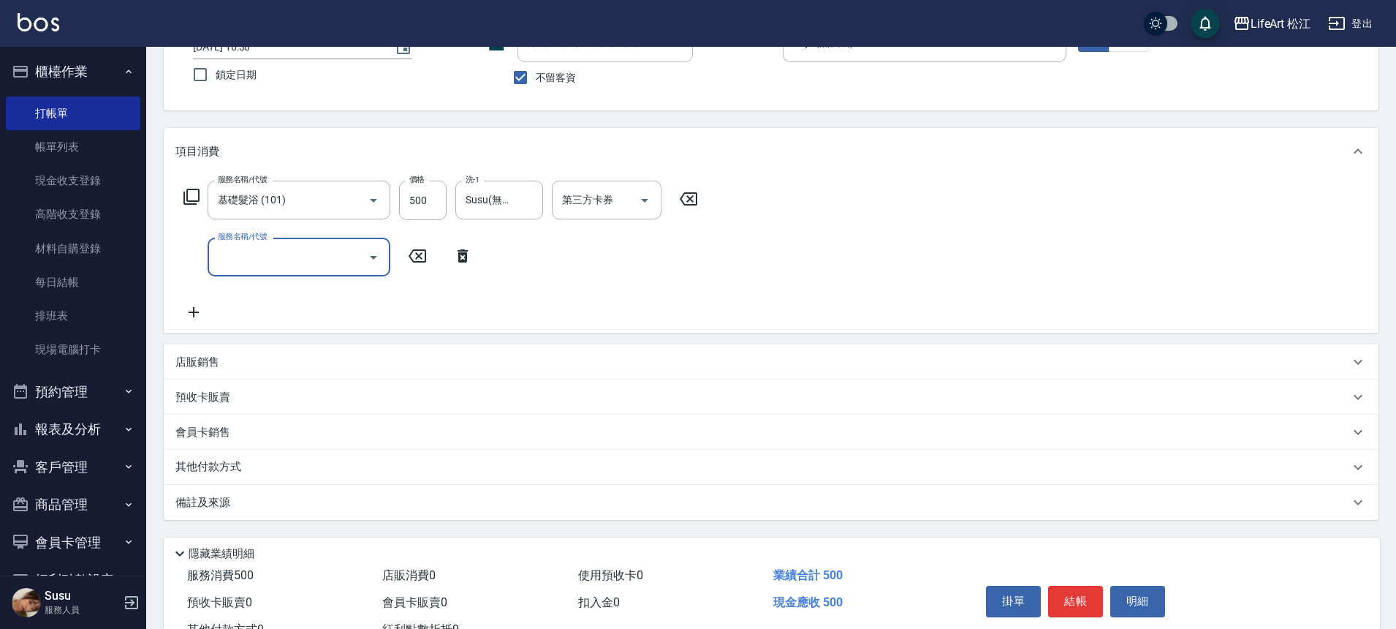
click at [346, 263] on input "服務名稱/代號" at bounding box center [288, 257] width 148 height 26
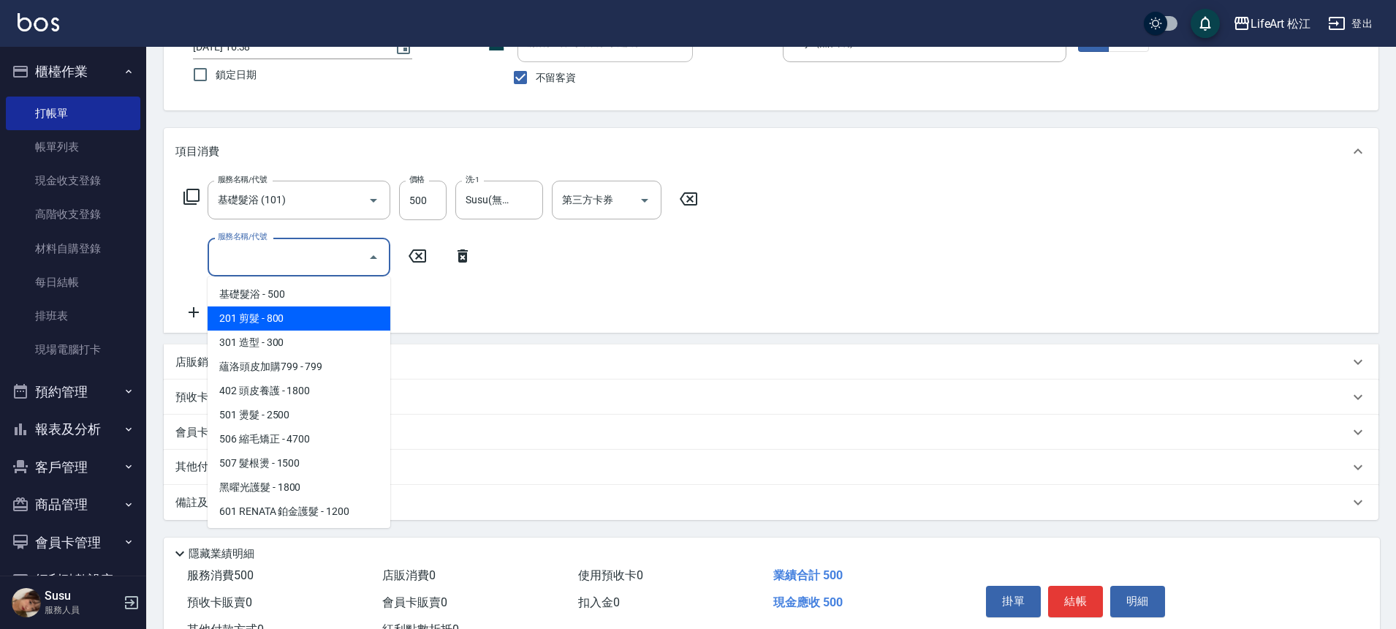
click at [293, 322] on span "201 剪髮 - 800" at bounding box center [299, 318] width 183 height 24
type input "201 剪髮(201)"
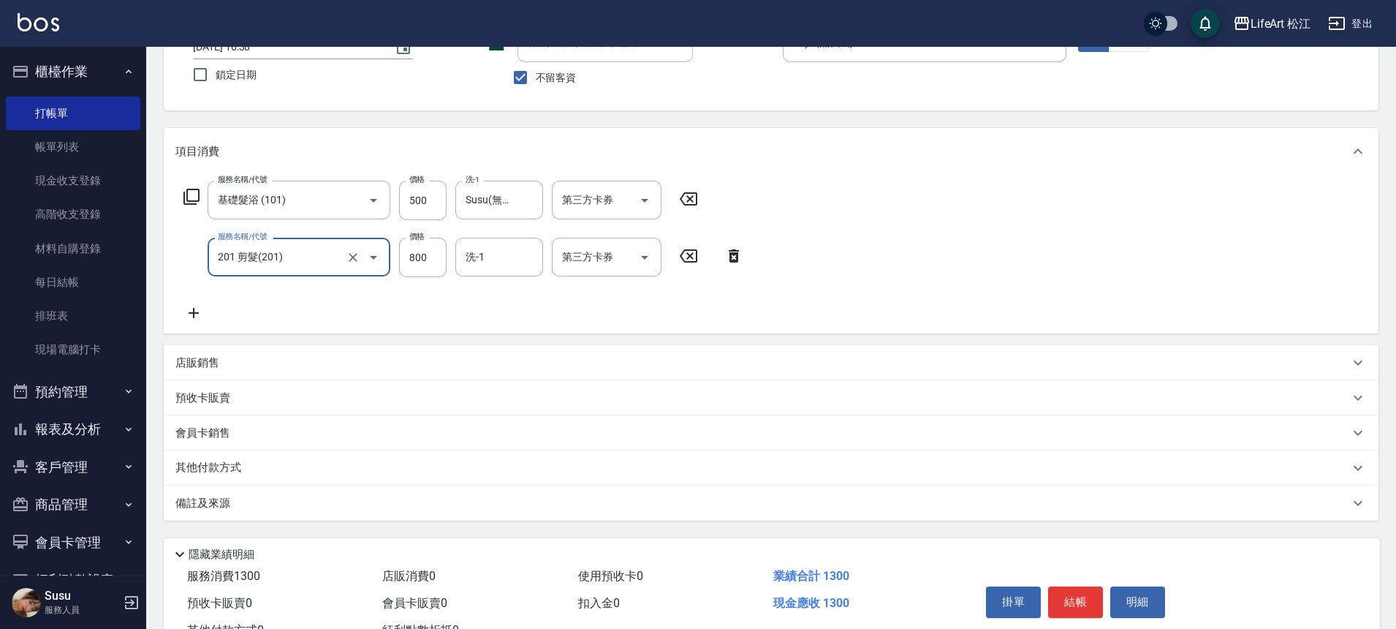
click at [195, 306] on icon at bounding box center [193, 313] width 37 height 18
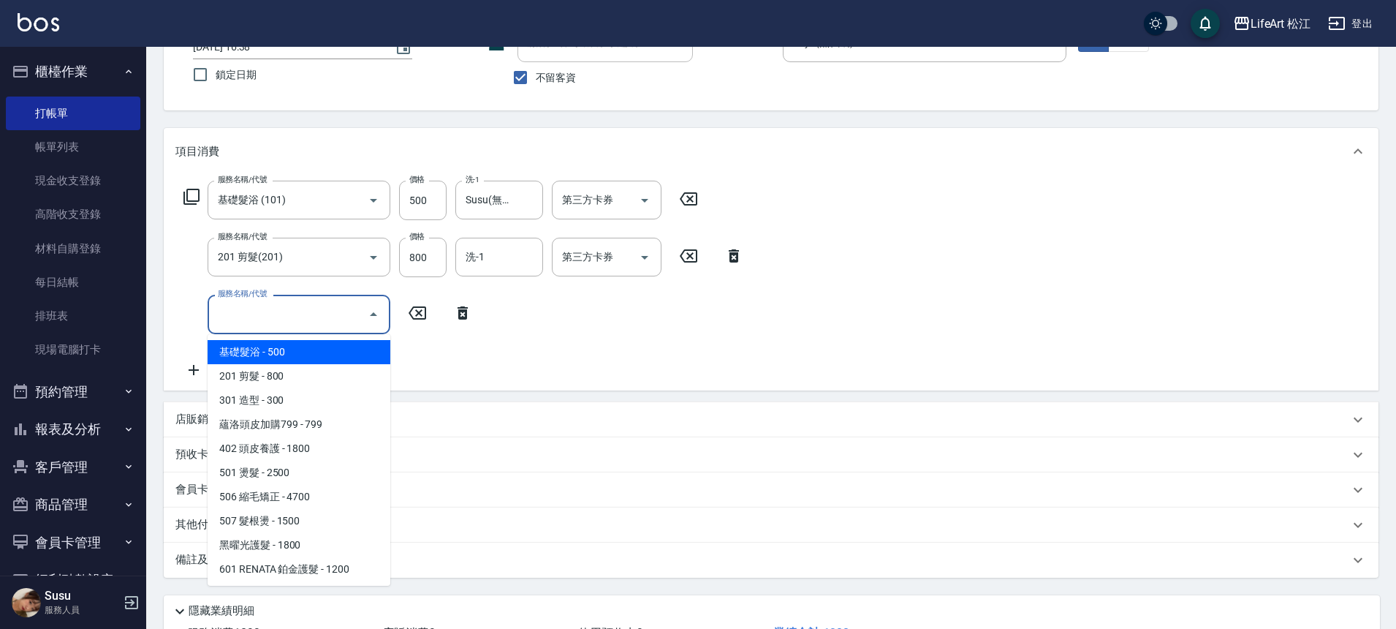
click at [293, 312] on input "服務名稱/代號" at bounding box center [288, 314] width 148 height 26
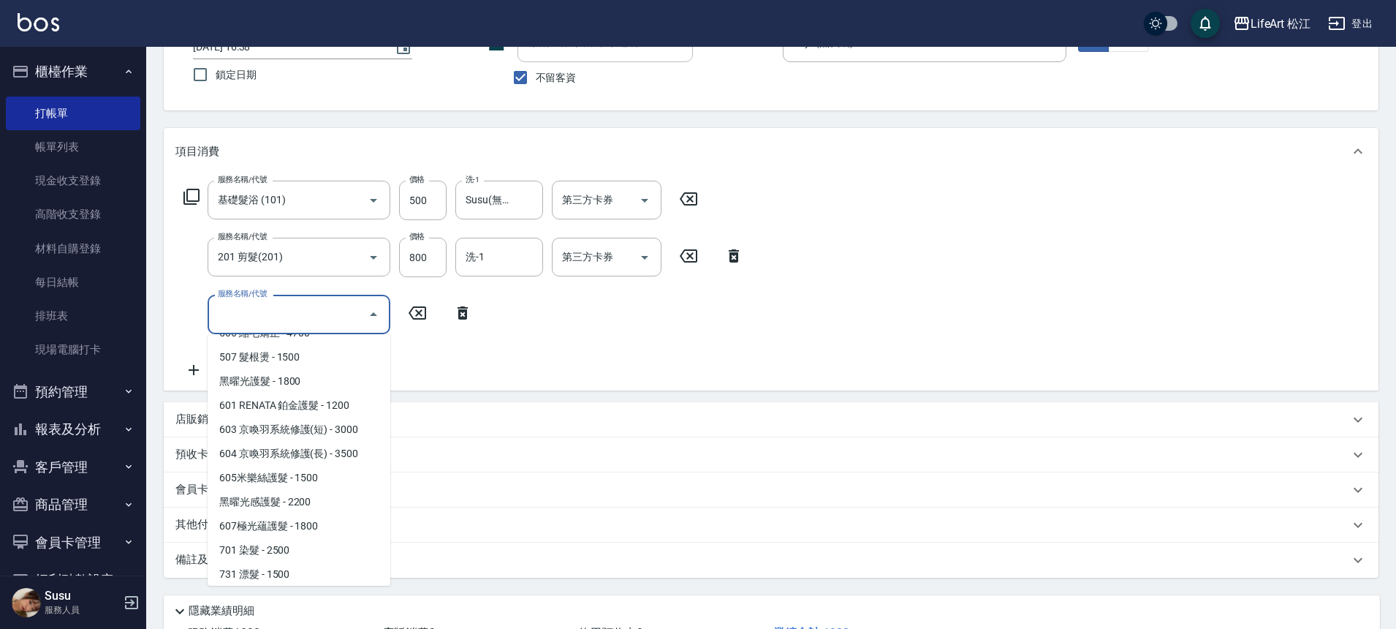
scroll to position [166, 0]
click at [324, 543] on span "701 染髮 - 2500" at bounding box center [299, 548] width 183 height 24
type input "701 染髮(701)"
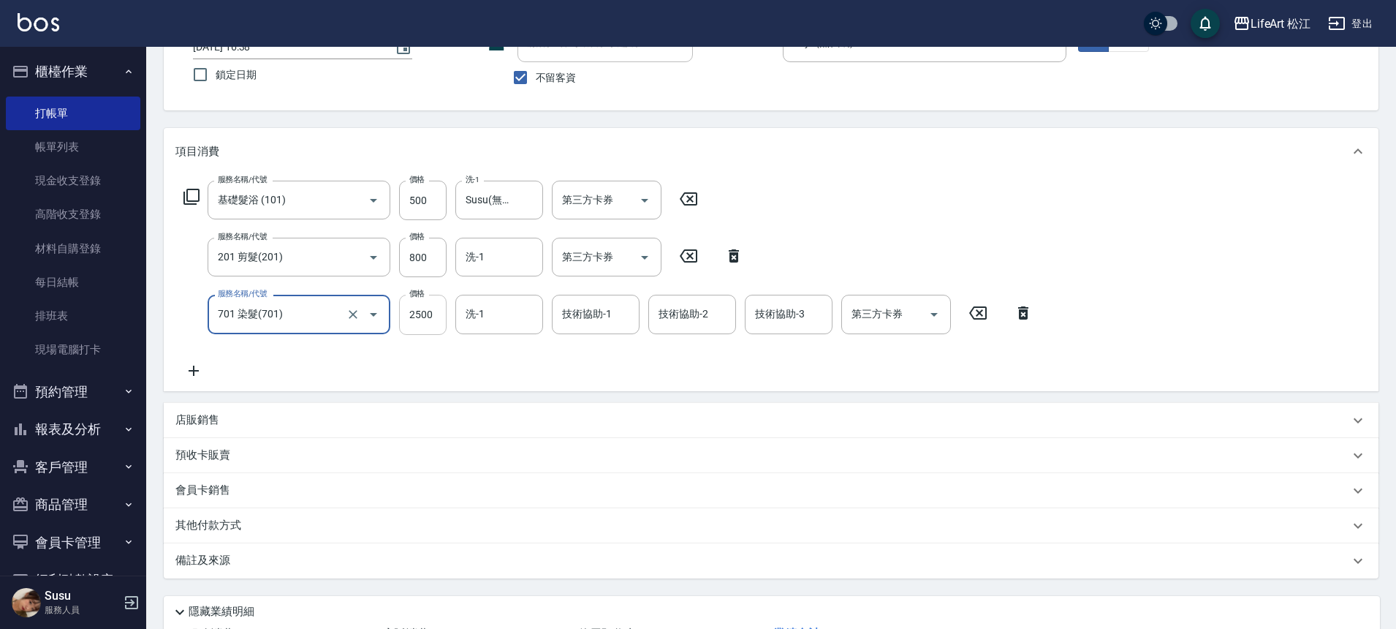
click at [423, 313] on input "2500" at bounding box center [423, 314] width 48 height 39
type input "2800"
click at [500, 378] on div "服務名稱/代號 基礎髮浴 (101) 服務名稱/代號 價格 500 價格 洗-1 Susu(無代號) 洗-1 第三方卡券 第三方卡券 服務名稱/代號 201 …" at bounding box center [608, 280] width 866 height 198
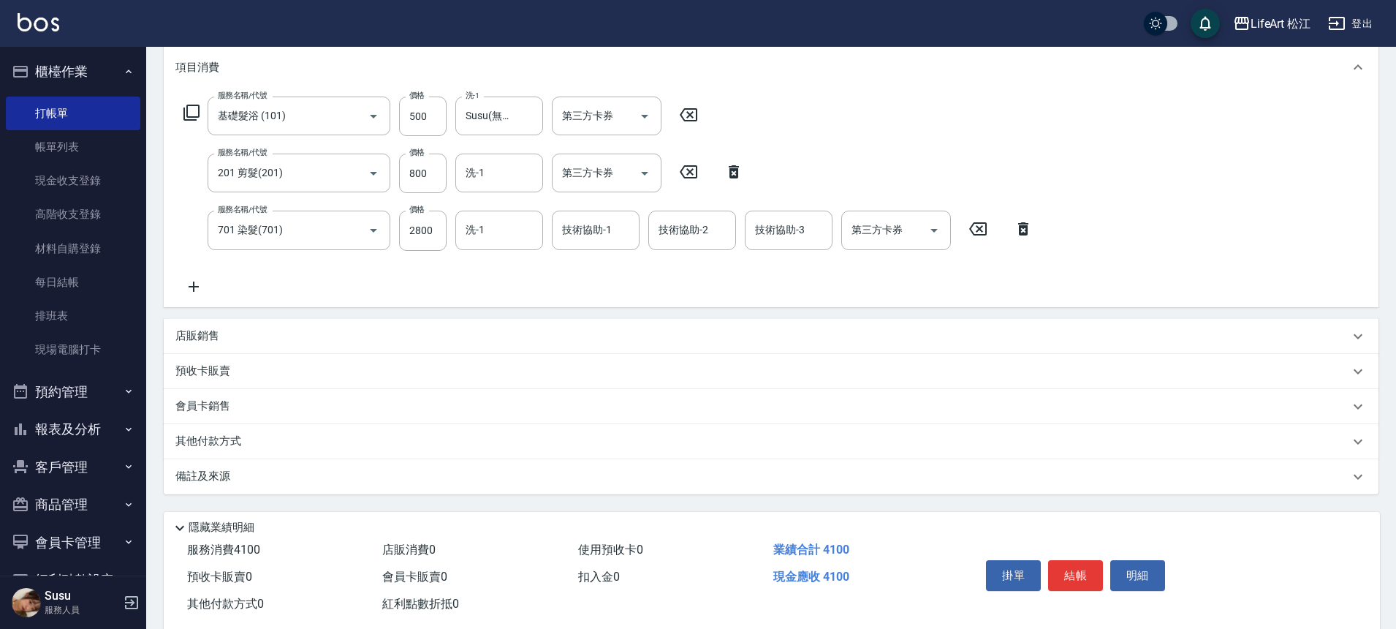
scroll to position [215, 0]
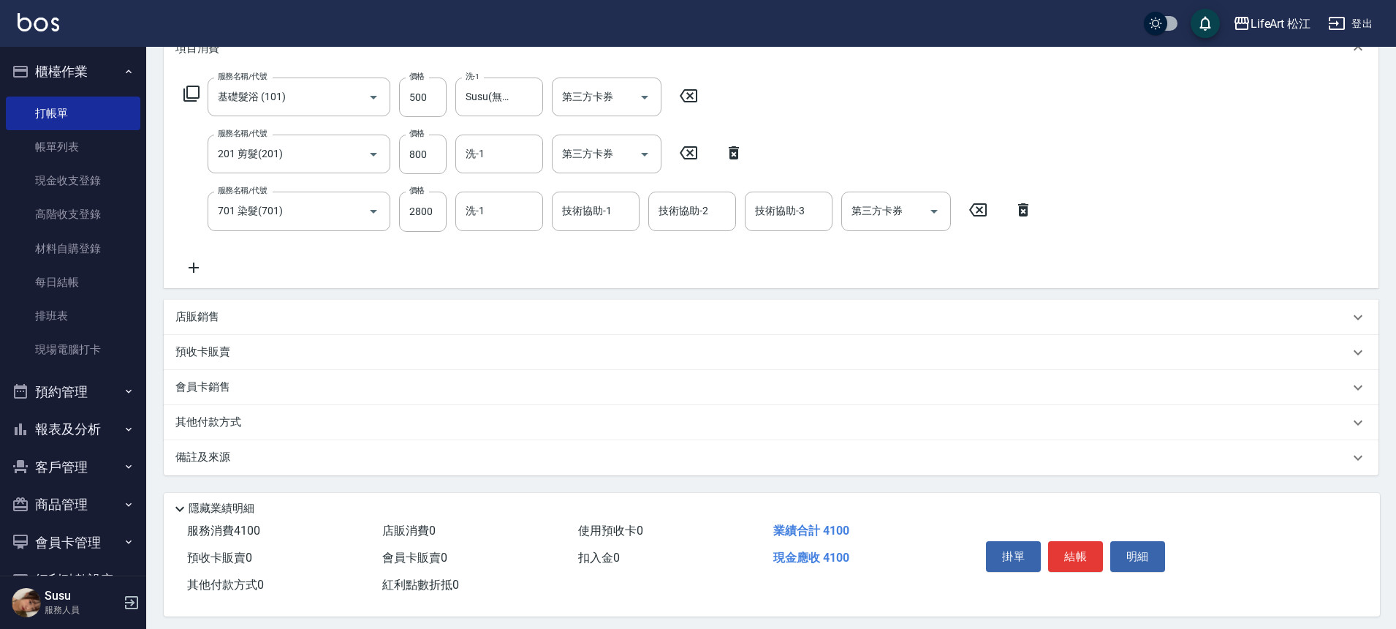
click at [881, 469] on div "備註及來源" at bounding box center [771, 457] width 1215 height 35
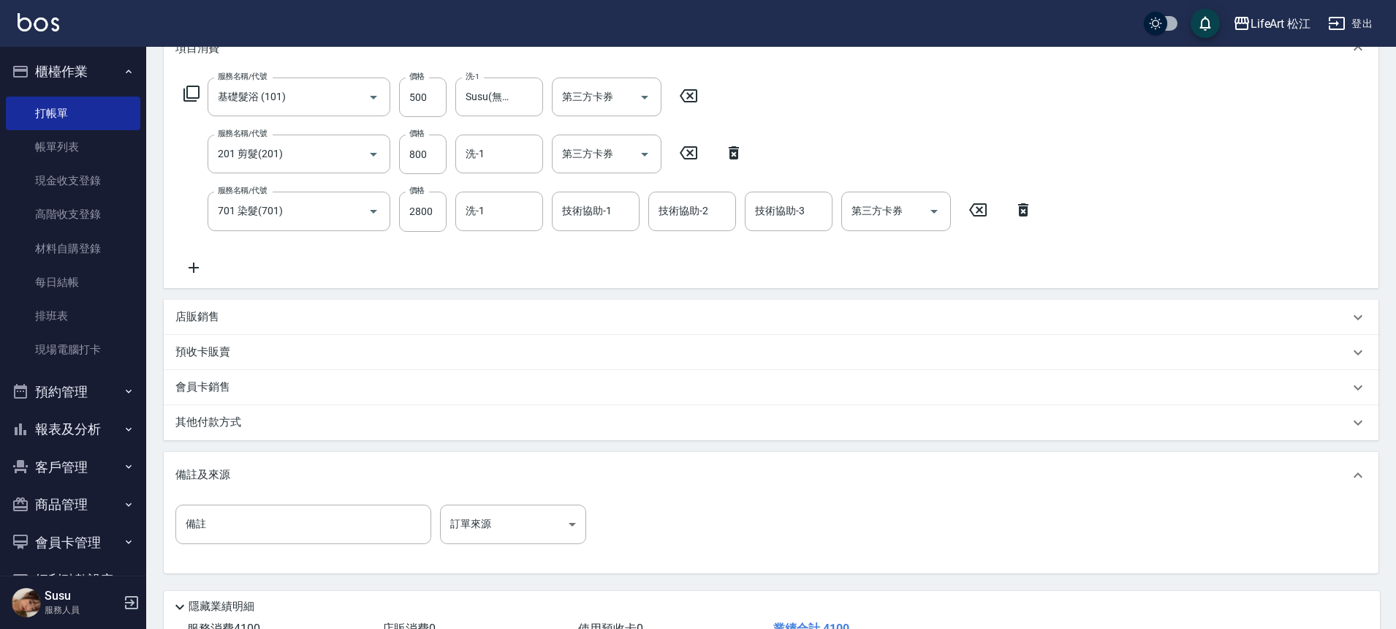
click at [881, 469] on div "備註及來源" at bounding box center [762, 474] width 1174 height 15
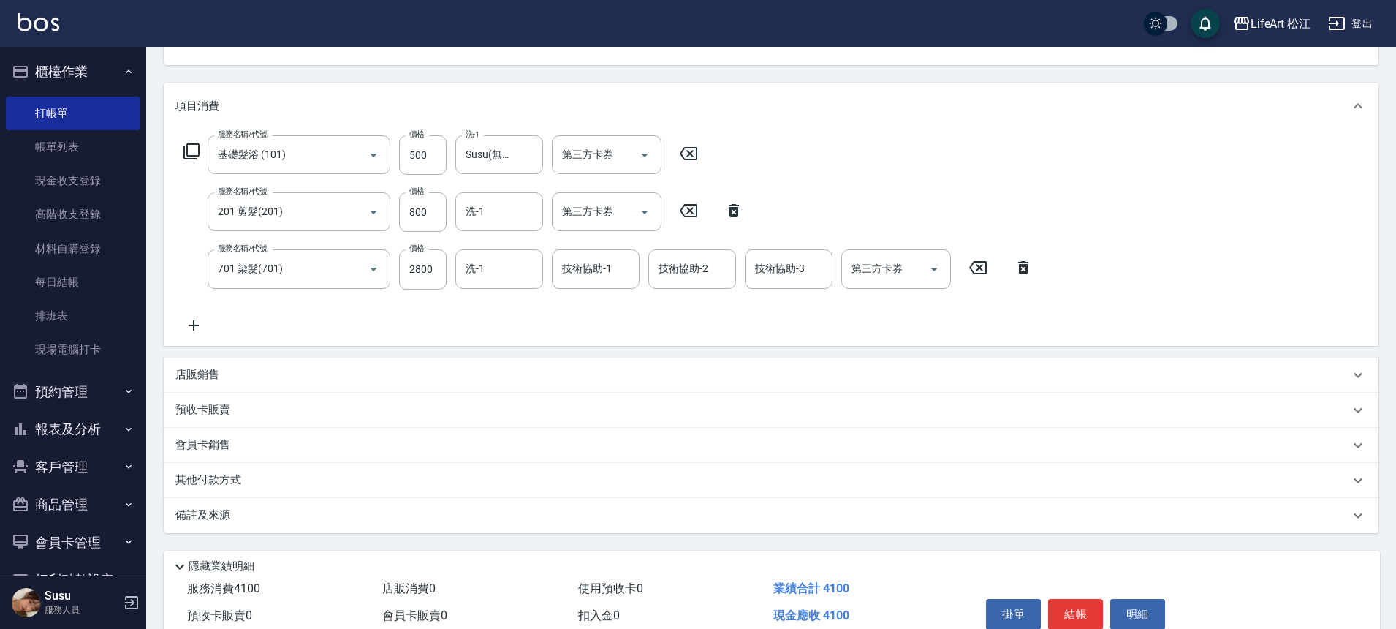
scroll to position [227, 0]
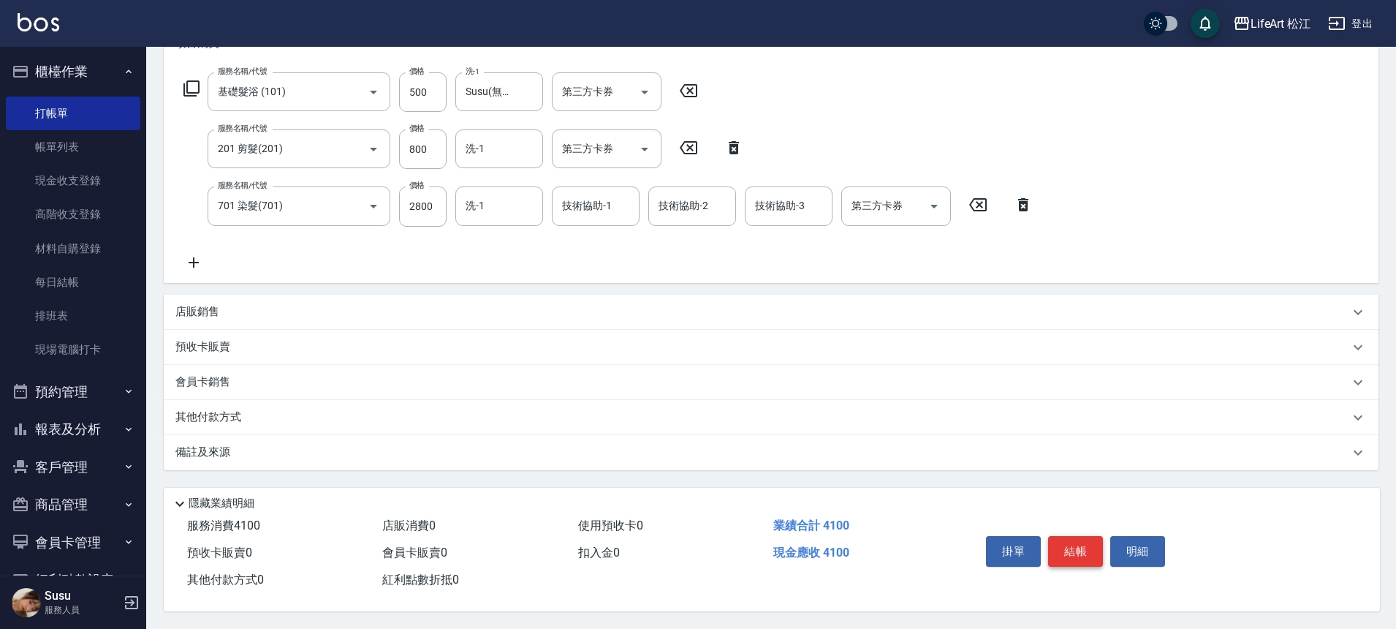
click at [1068, 546] on button "結帳" at bounding box center [1075, 551] width 55 height 31
